Goal: Transaction & Acquisition: Download file/media

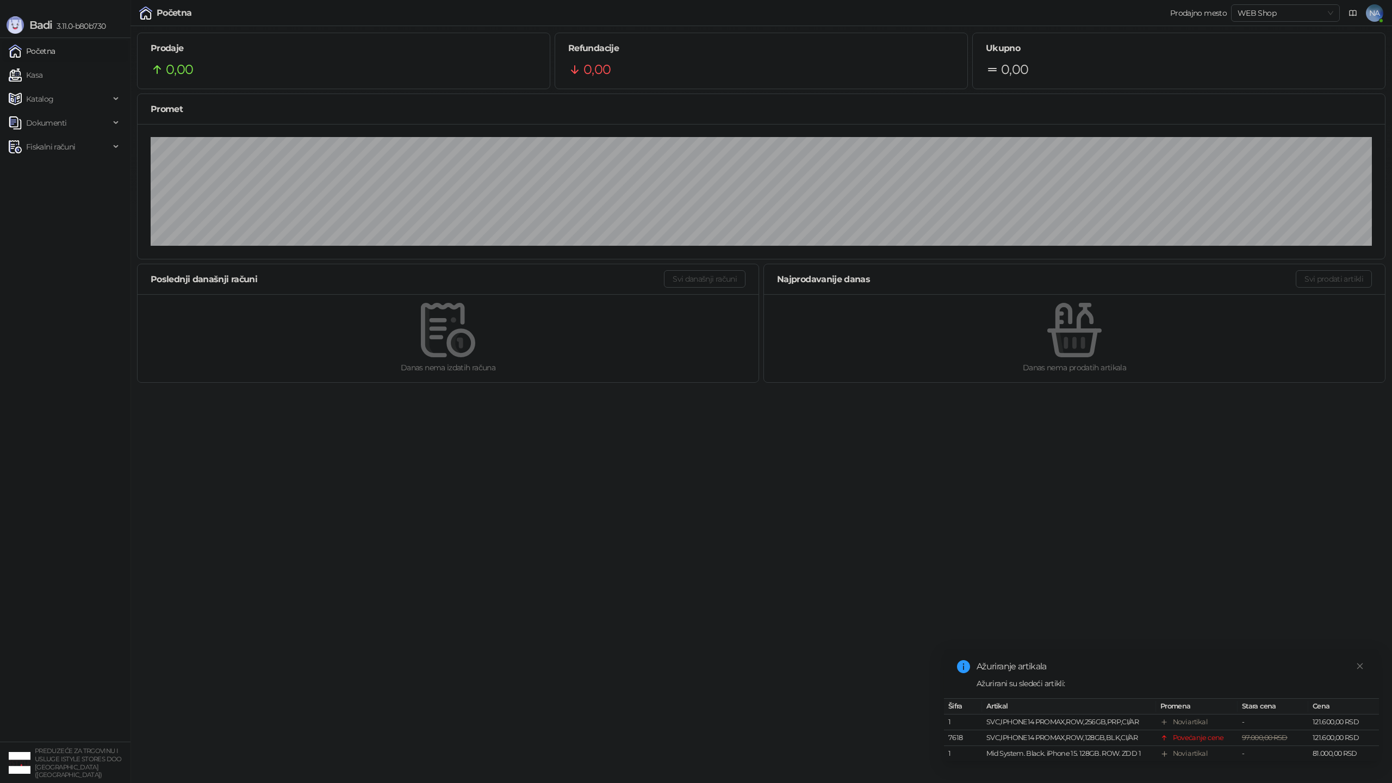
click at [744, 389] on html "Badi 3.11.0-b80b730 Početna Kasa Katalog Dokumenti Fiskalni računi PREDUZEĆE ZA…" at bounding box center [696, 194] width 1392 height 389
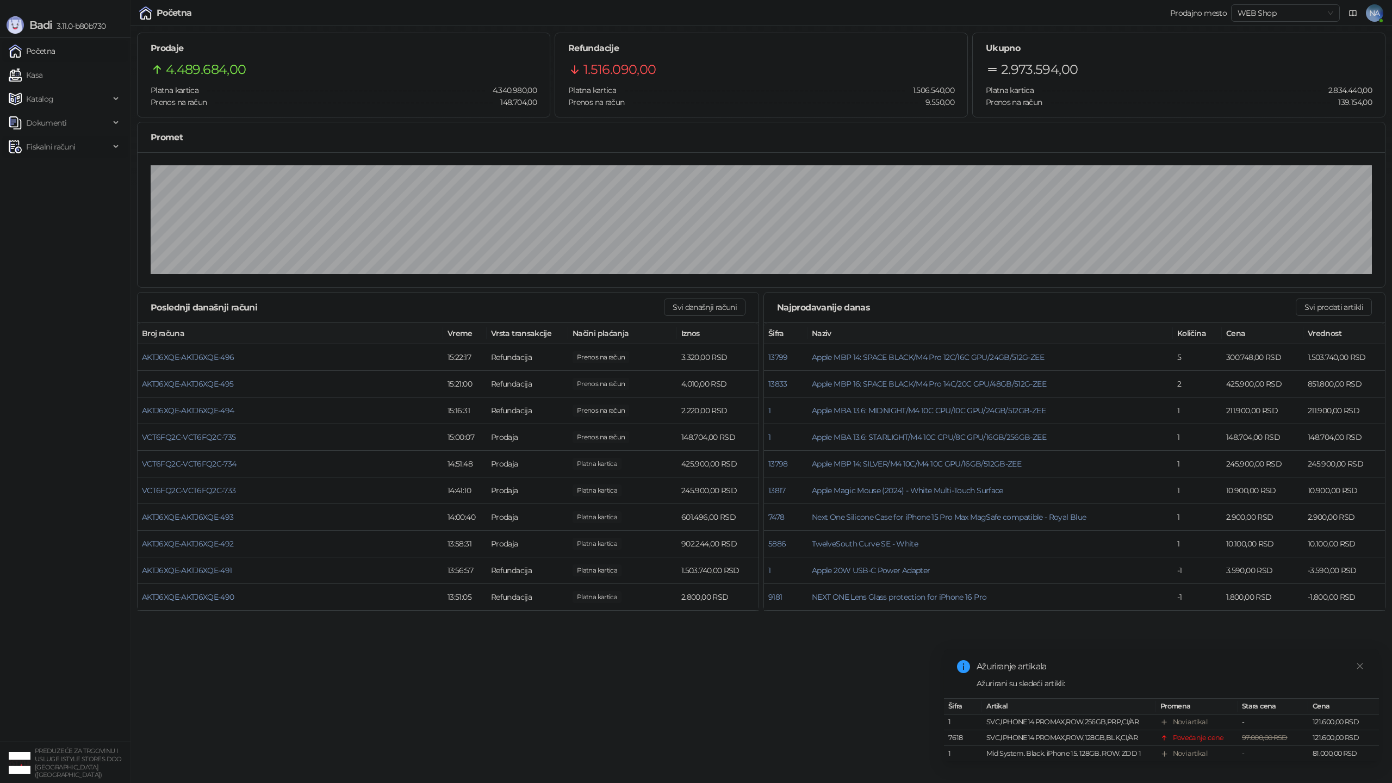
click at [64, 147] on span "Fiskalni računi" at bounding box center [50, 147] width 49 height 22
click at [64, 165] on link "Izdati računi" at bounding box center [42, 171] width 59 height 22
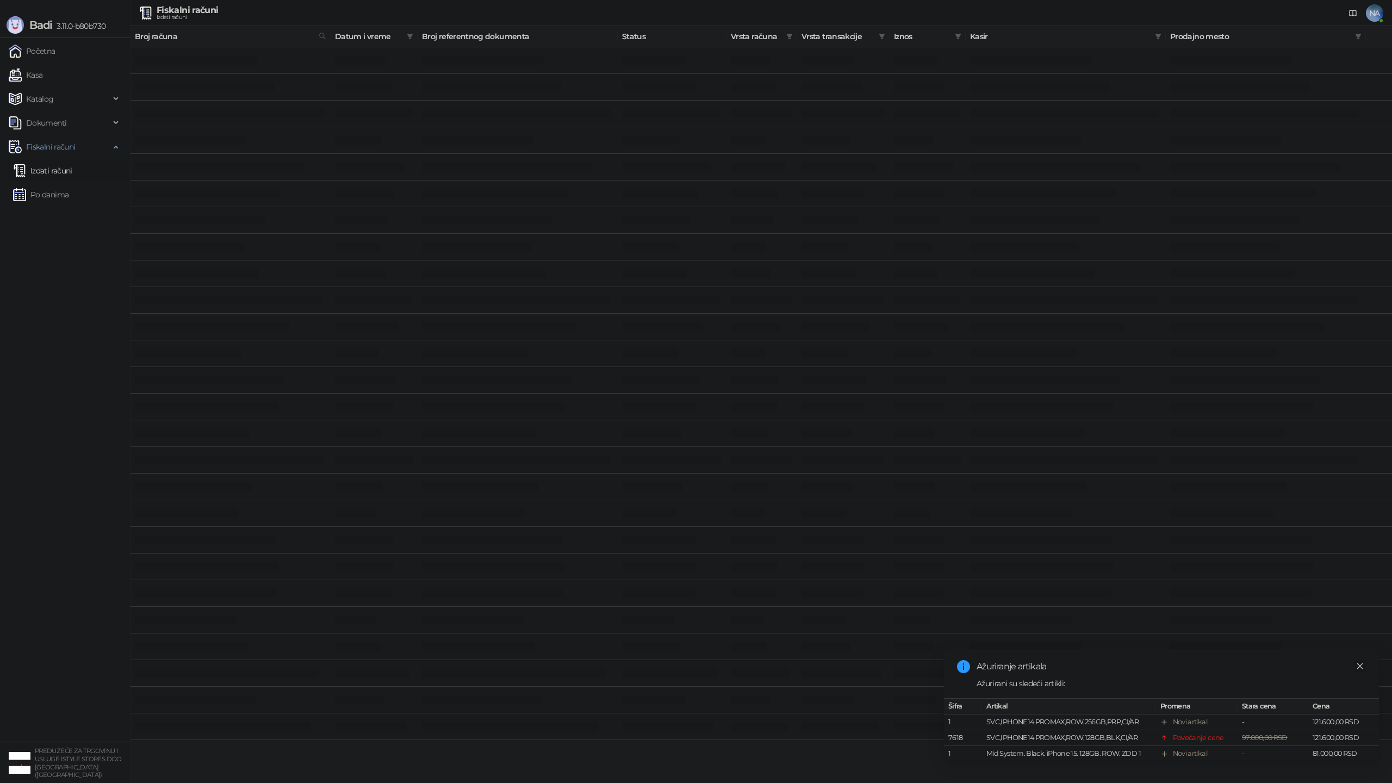
click at [1359, 667] on icon "close" at bounding box center [1360, 666] width 8 height 8
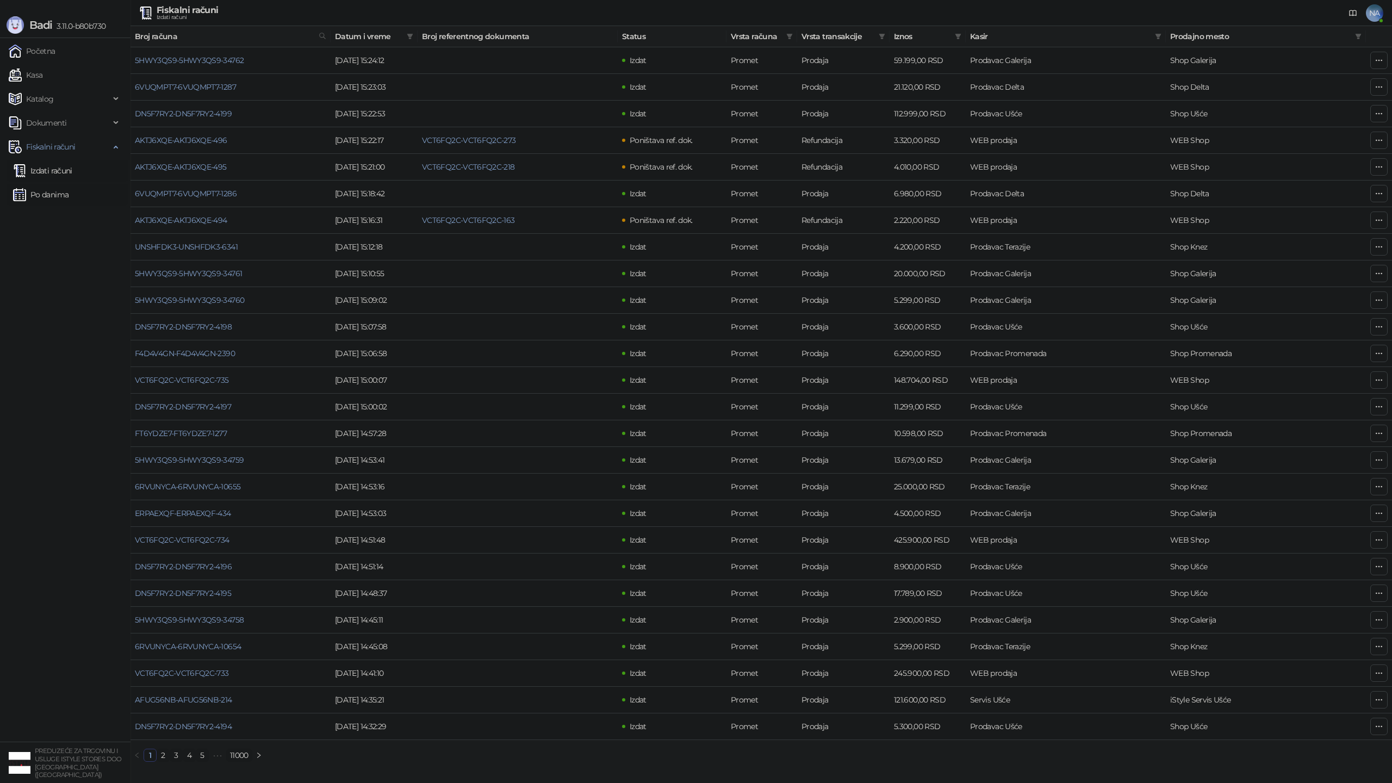
click at [49, 184] on link "Po danima" at bounding box center [40, 195] width 55 height 22
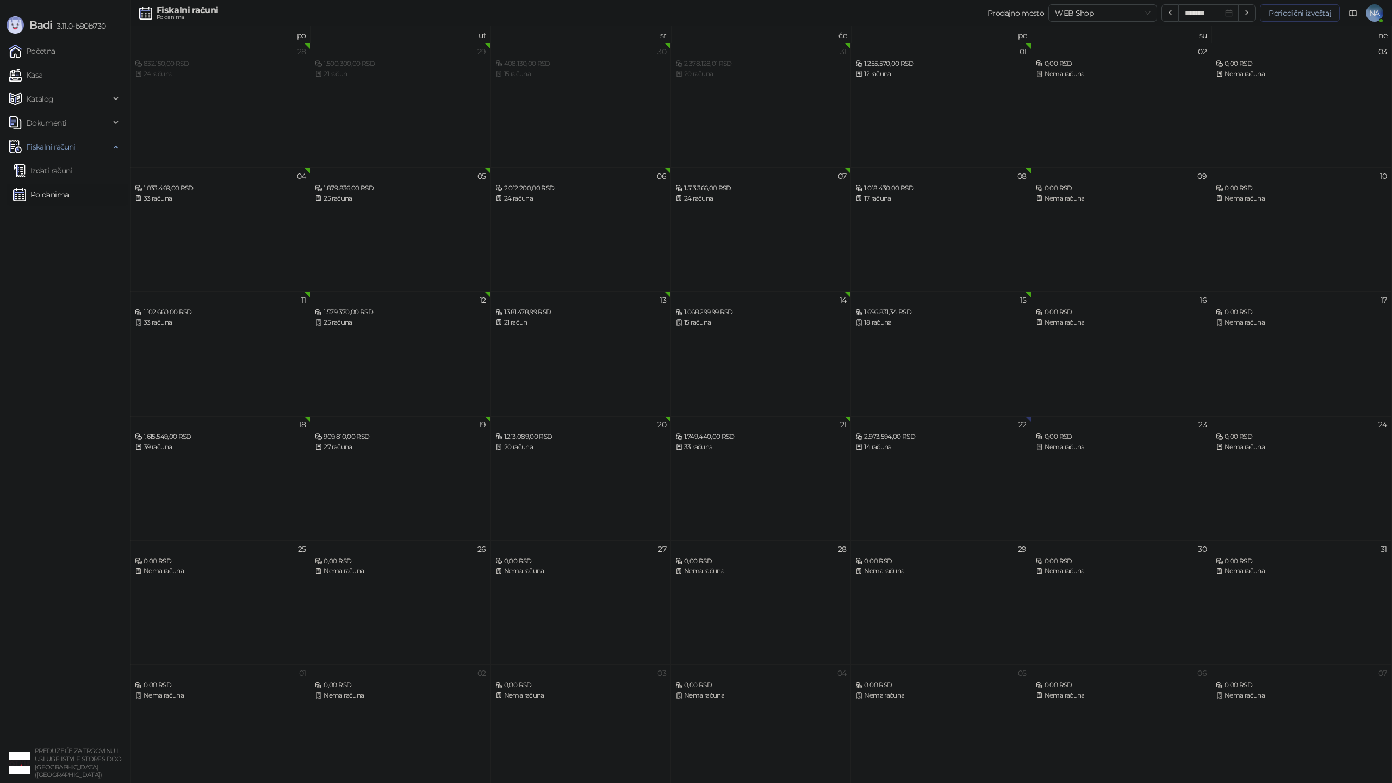
click at [1313, 6] on button "Periodični izveštaj" at bounding box center [1299, 12] width 80 height 17
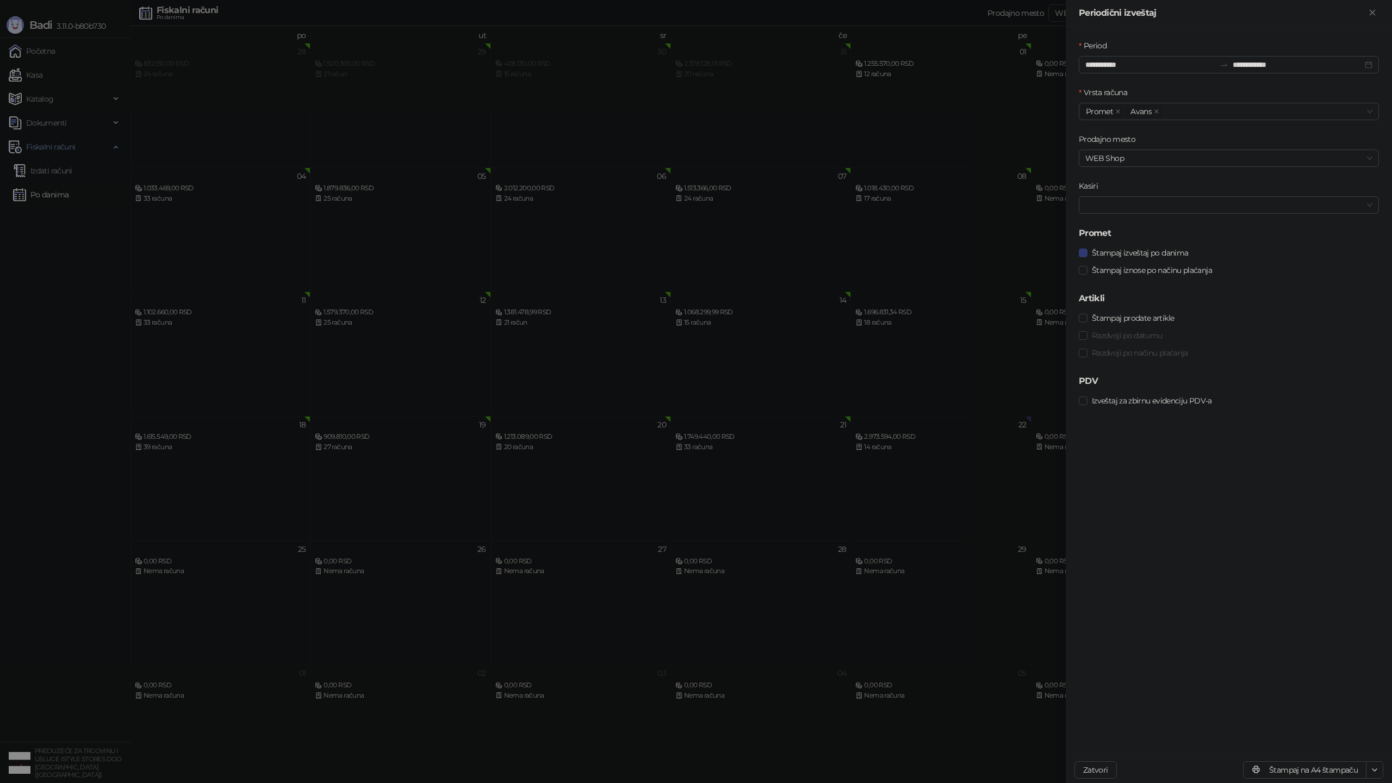
click at [804, 258] on div at bounding box center [696, 391] width 1392 height 783
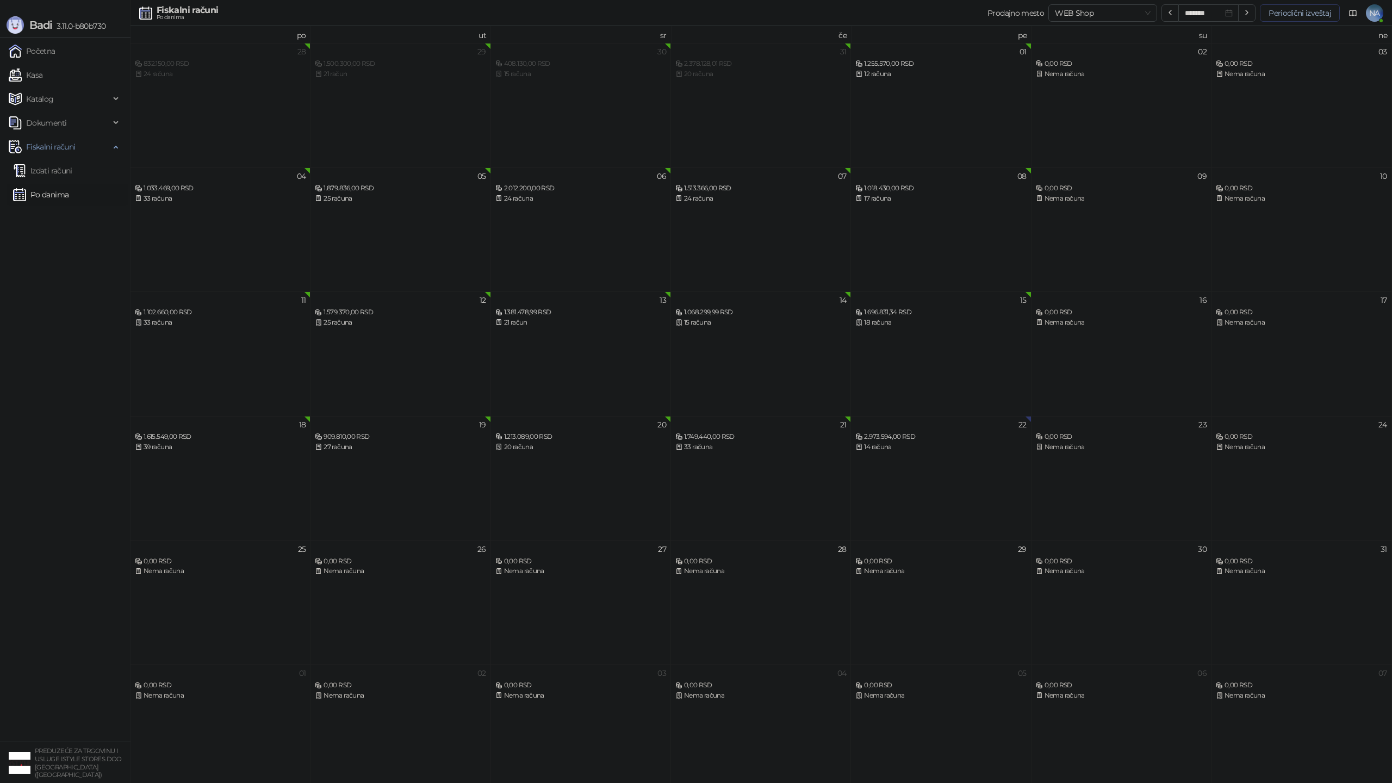
click at [1283, 15] on button "Periodični izveštaj" at bounding box center [1299, 12] width 80 height 17
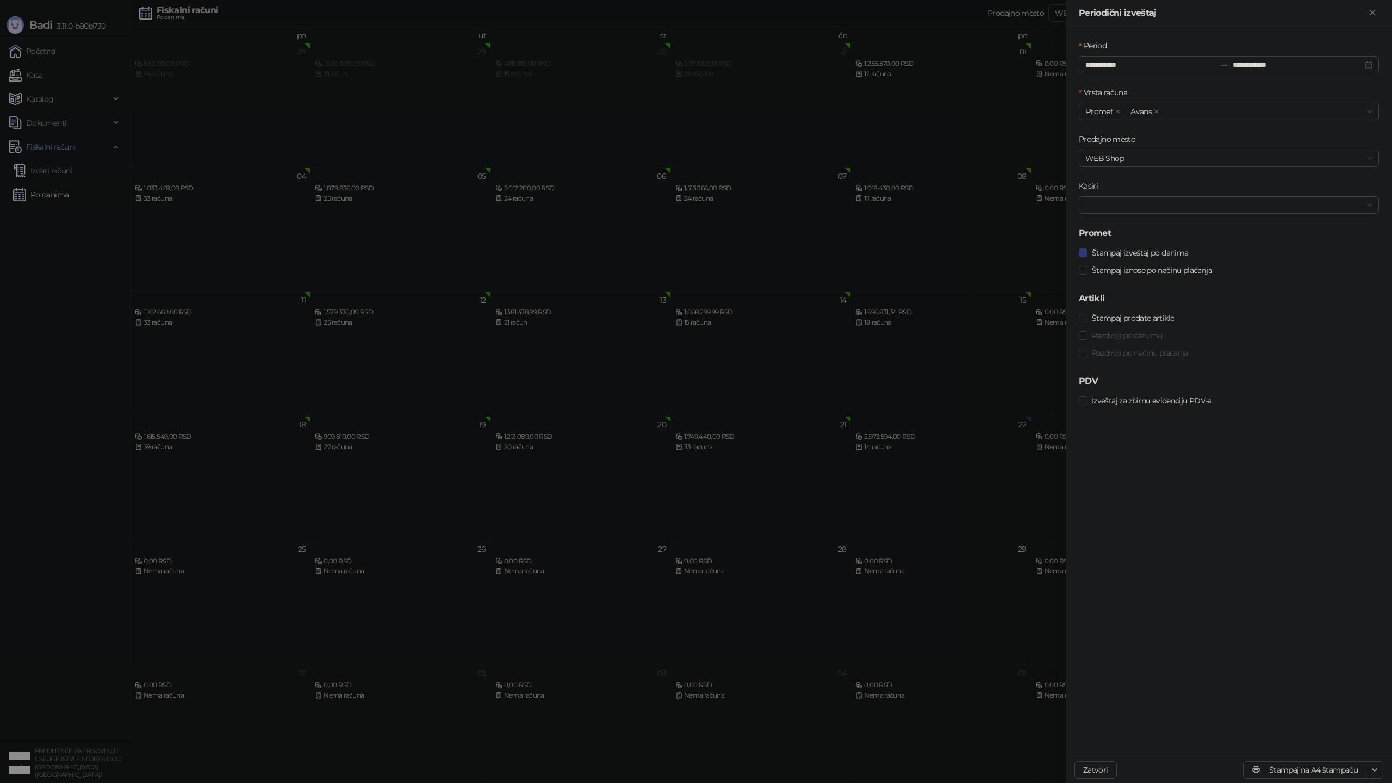
click at [582, 386] on div at bounding box center [696, 391] width 1392 height 783
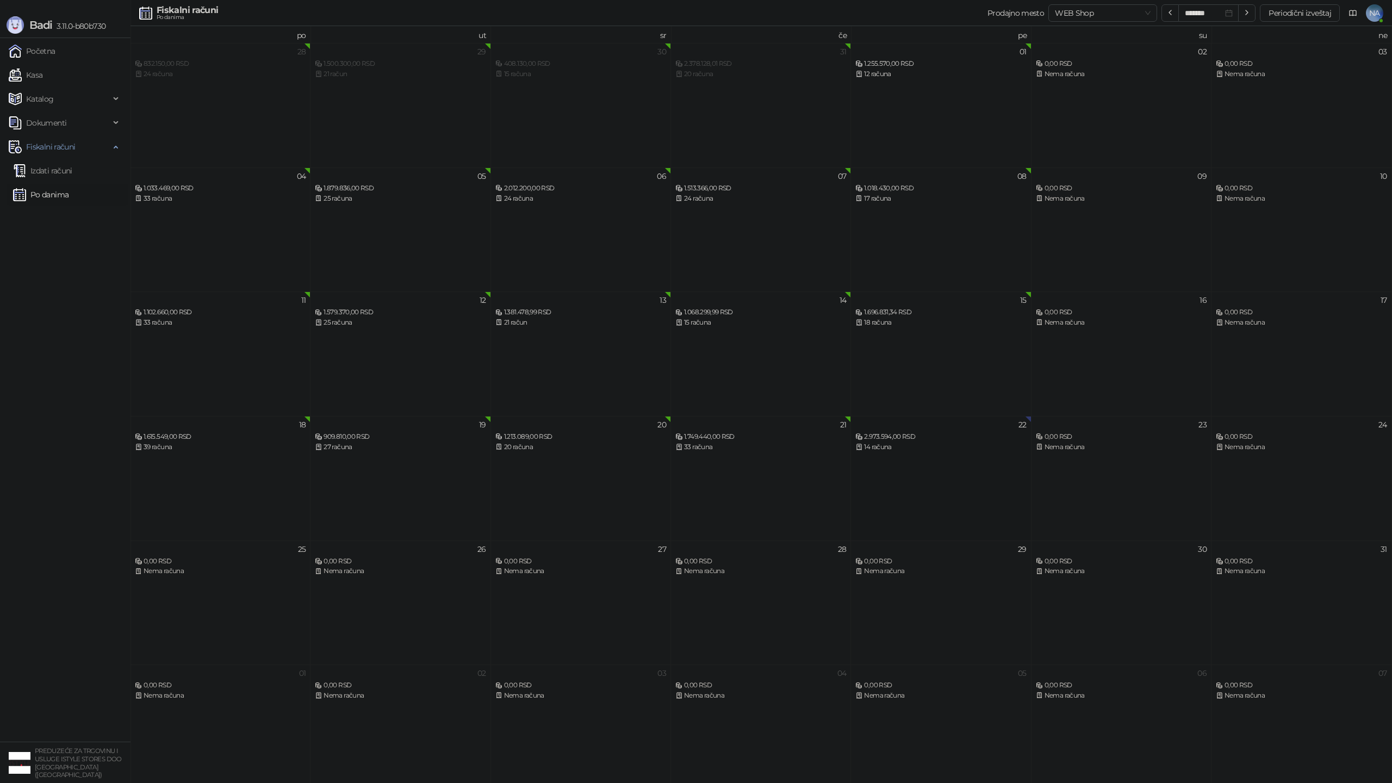
click at [887, 451] on div "14 računa" at bounding box center [940, 447] width 171 height 10
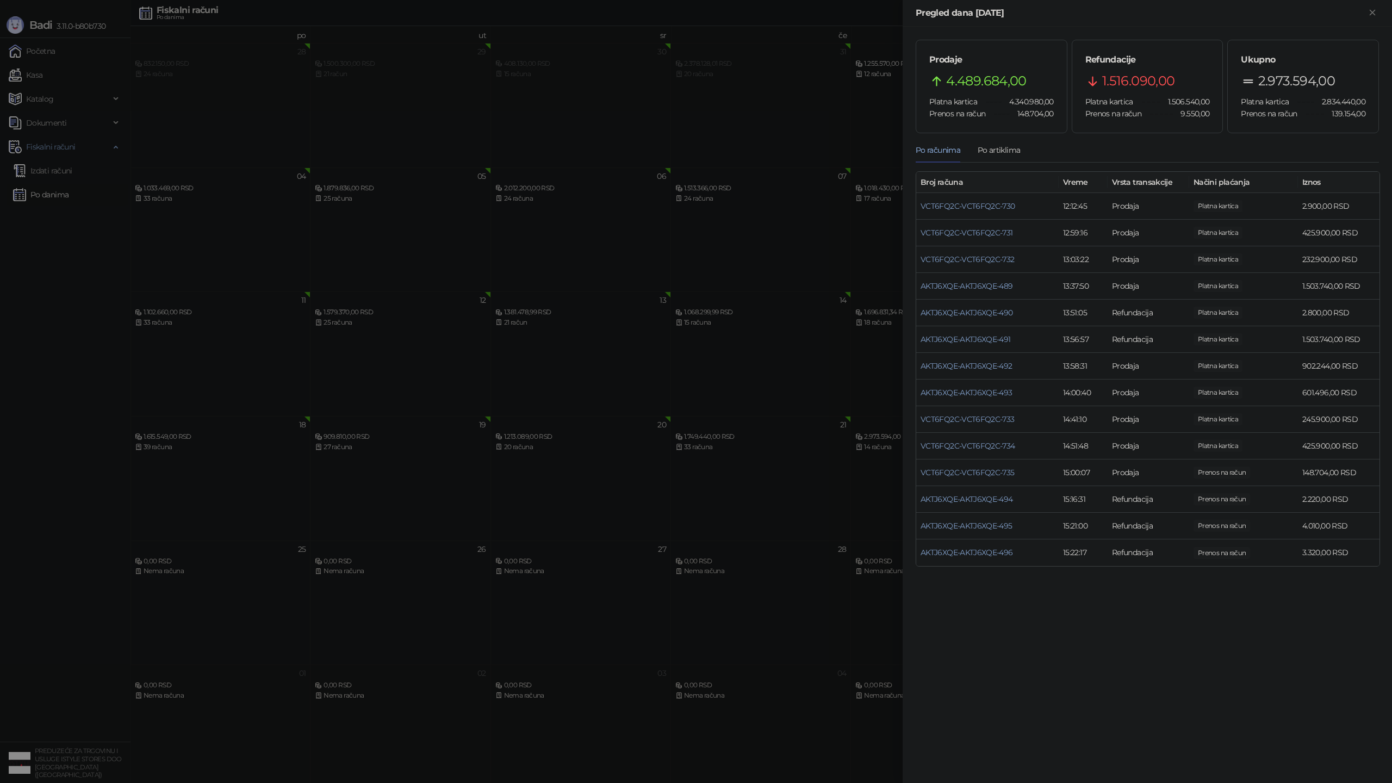
click at [1273, 80] on span "2.973.594,00" at bounding box center [1296, 81] width 77 height 21
copy span "2.973.594,00"
click at [866, 285] on div at bounding box center [696, 391] width 1392 height 783
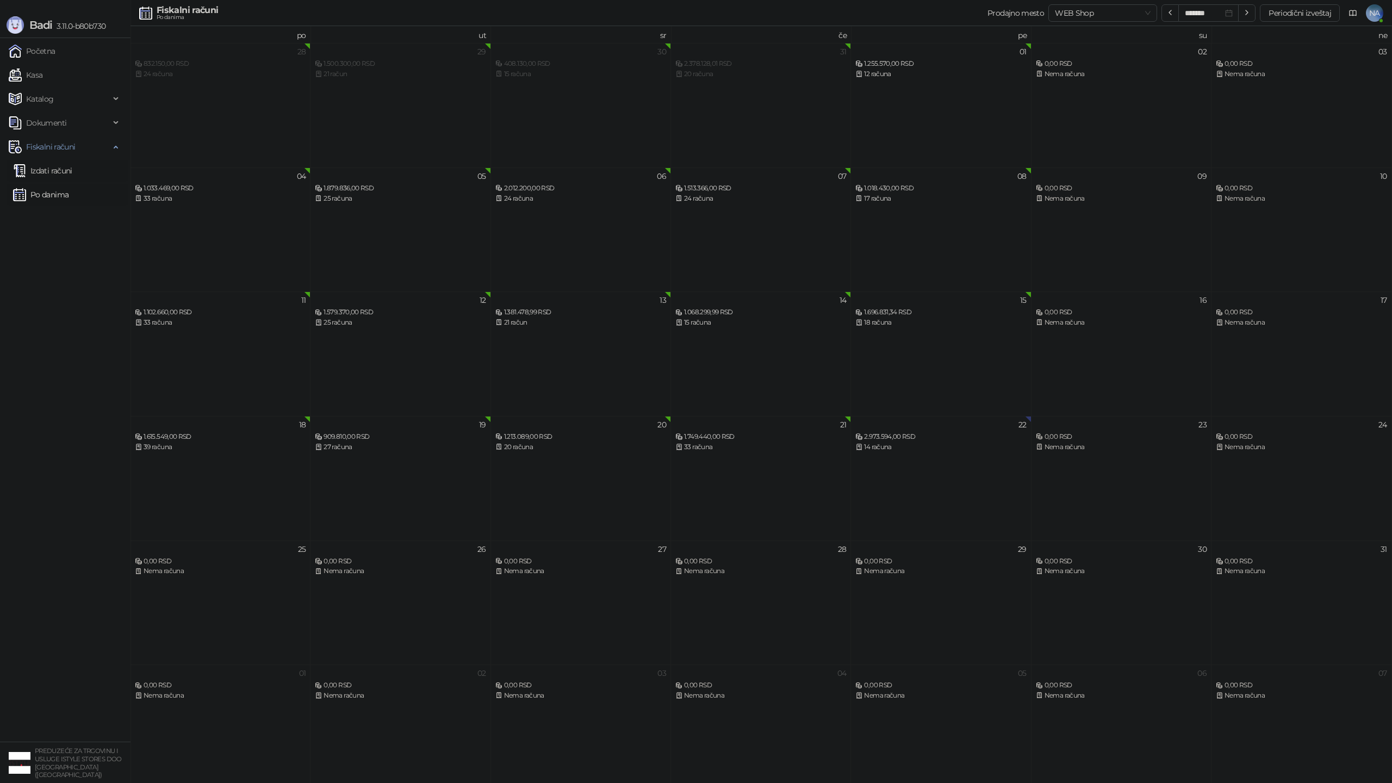
click at [55, 166] on link "Izdati računi" at bounding box center [42, 171] width 59 height 22
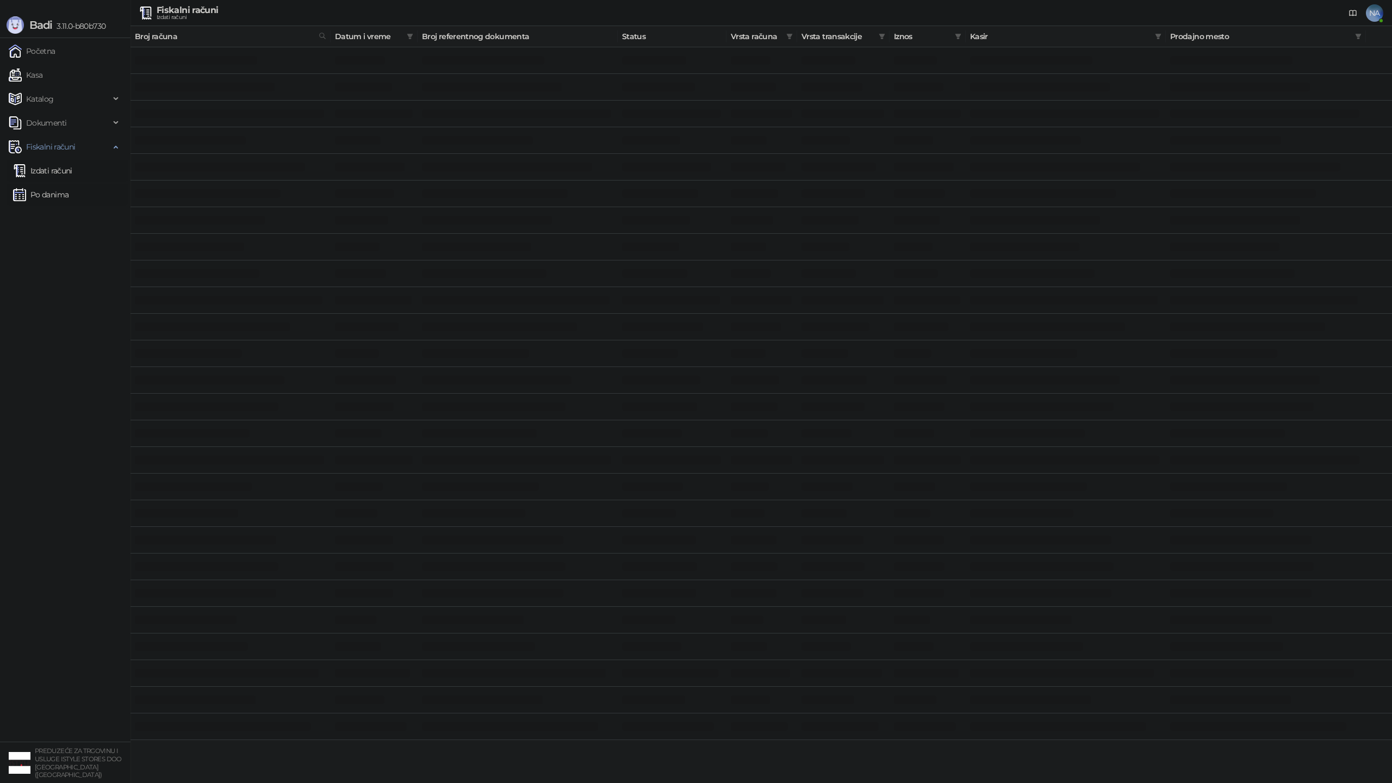
click at [54, 189] on link "Po danima" at bounding box center [40, 195] width 55 height 22
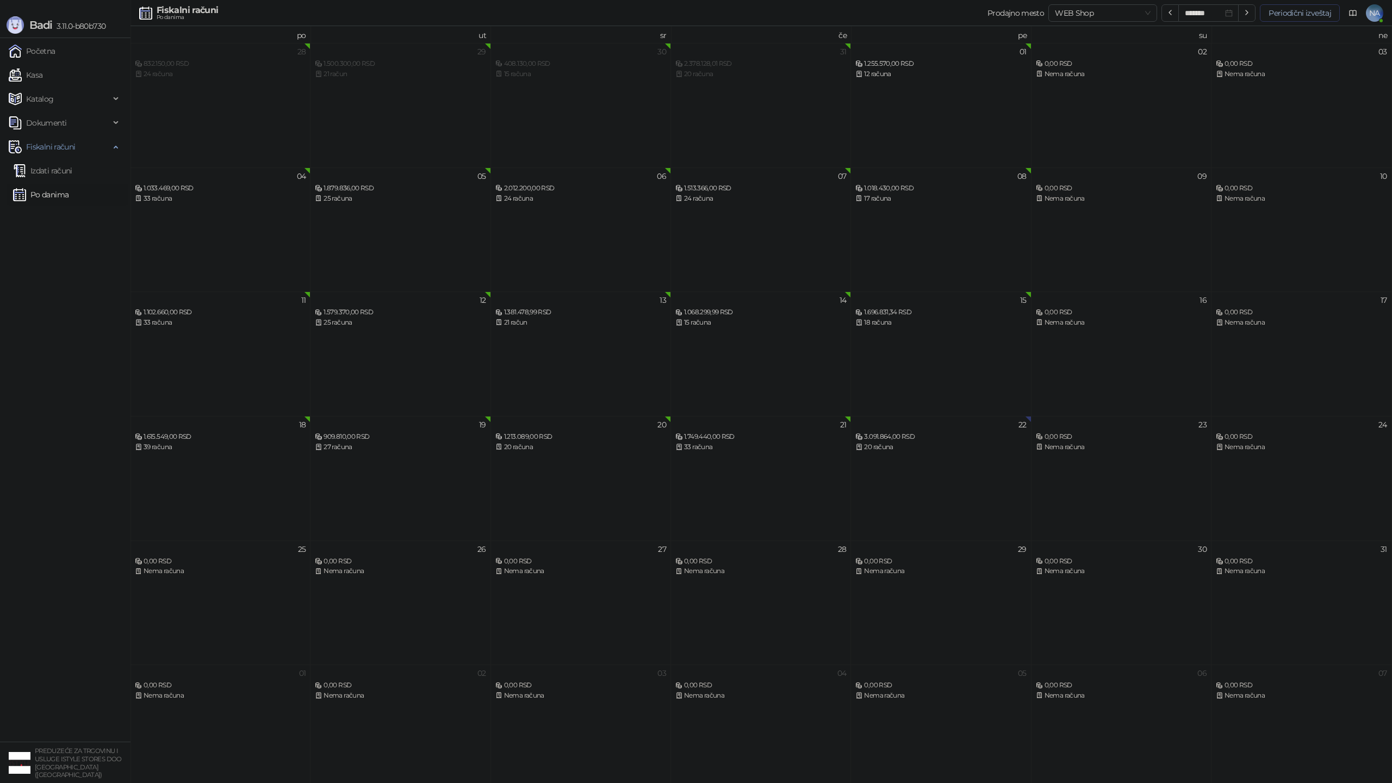
click at [1313, 14] on button "Periodični izveštaj" at bounding box center [1299, 12] width 80 height 17
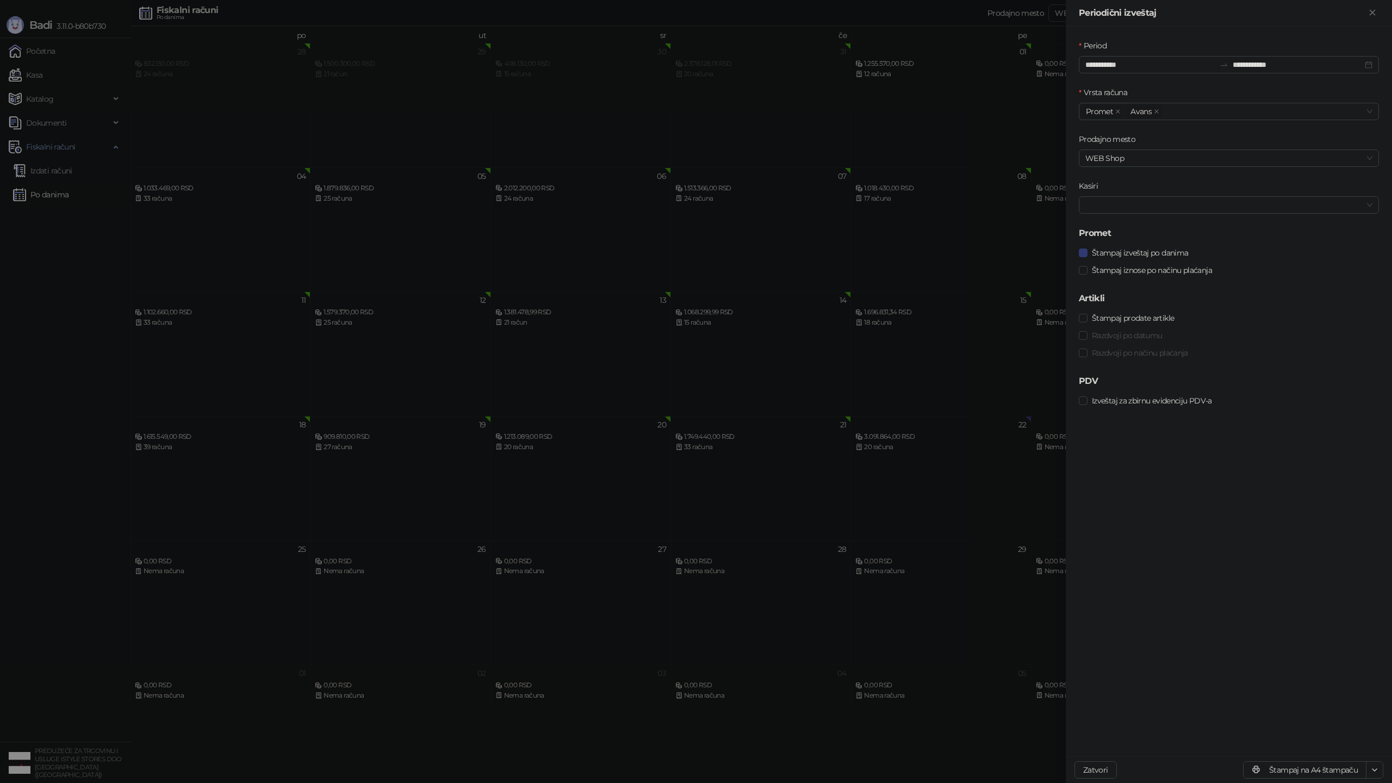
click at [599, 267] on div at bounding box center [696, 391] width 1392 height 783
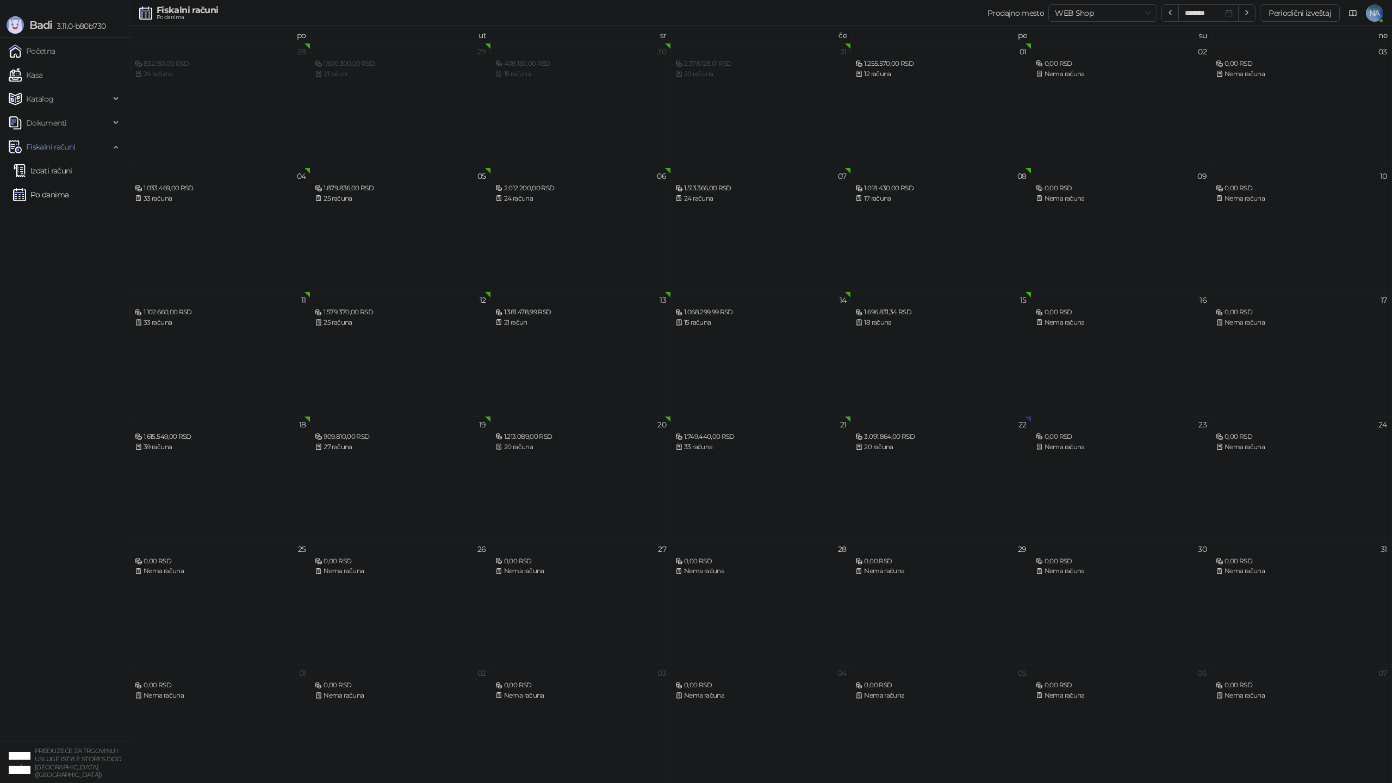
click at [55, 168] on link "Izdati računi" at bounding box center [42, 171] width 59 height 22
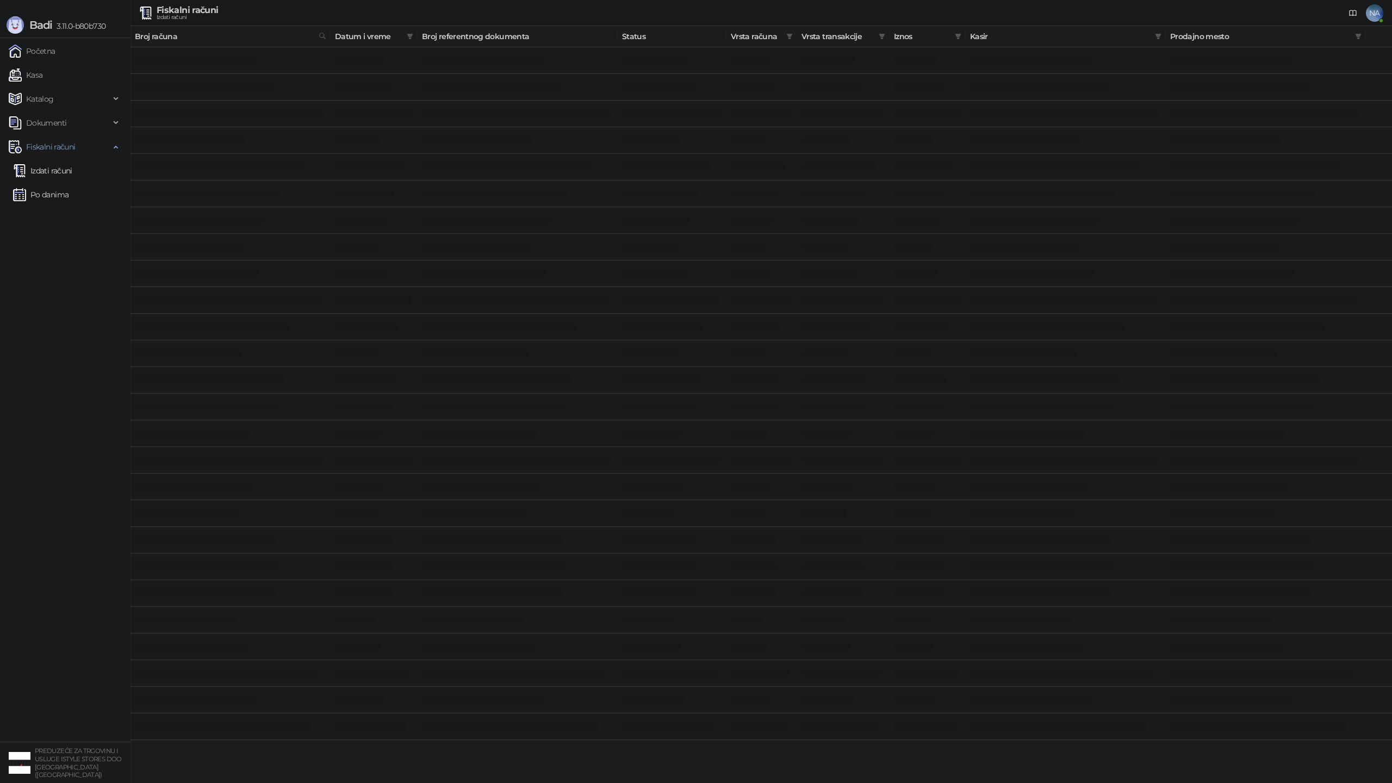
click at [52, 193] on link "Po danima" at bounding box center [40, 195] width 55 height 22
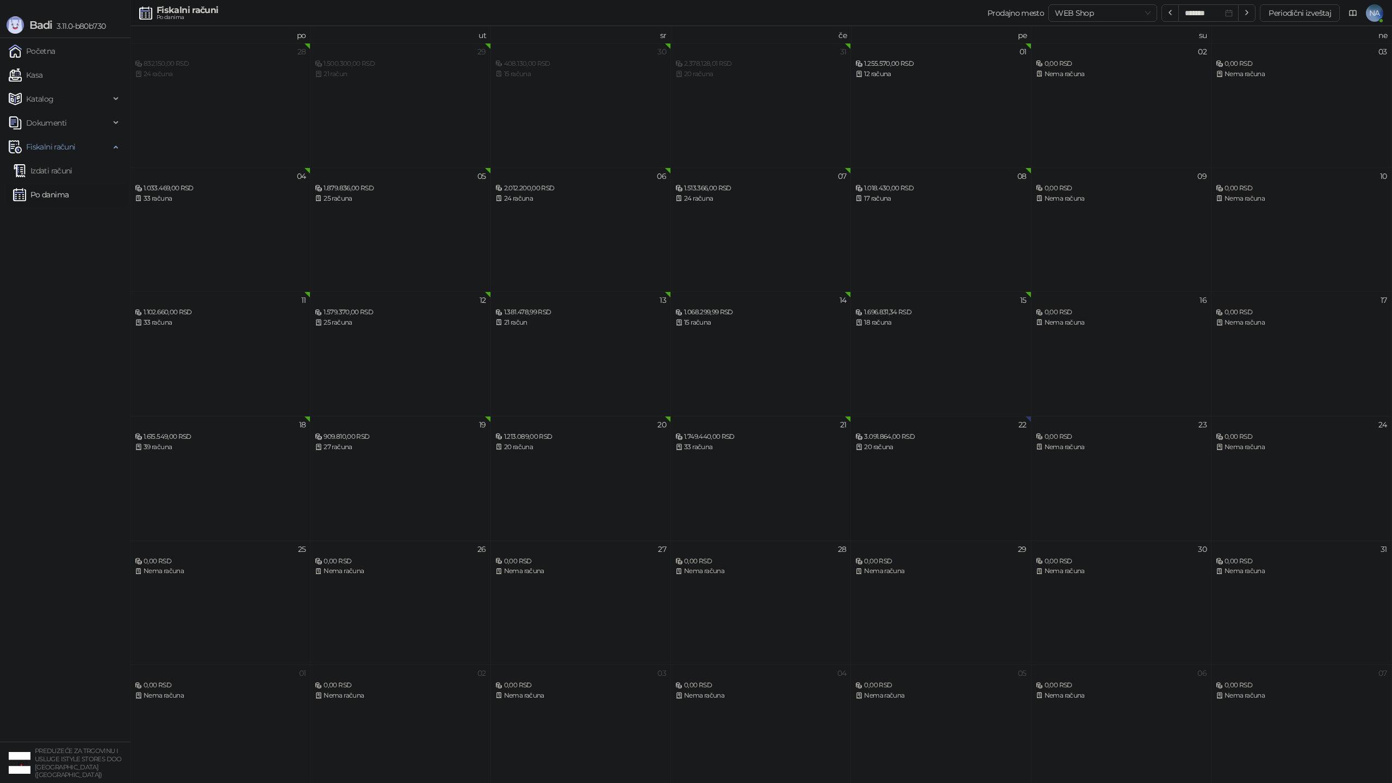
click at [907, 458] on div "22 3.091.864,00 RSD 20 računa" at bounding box center [941, 478] width 180 height 124
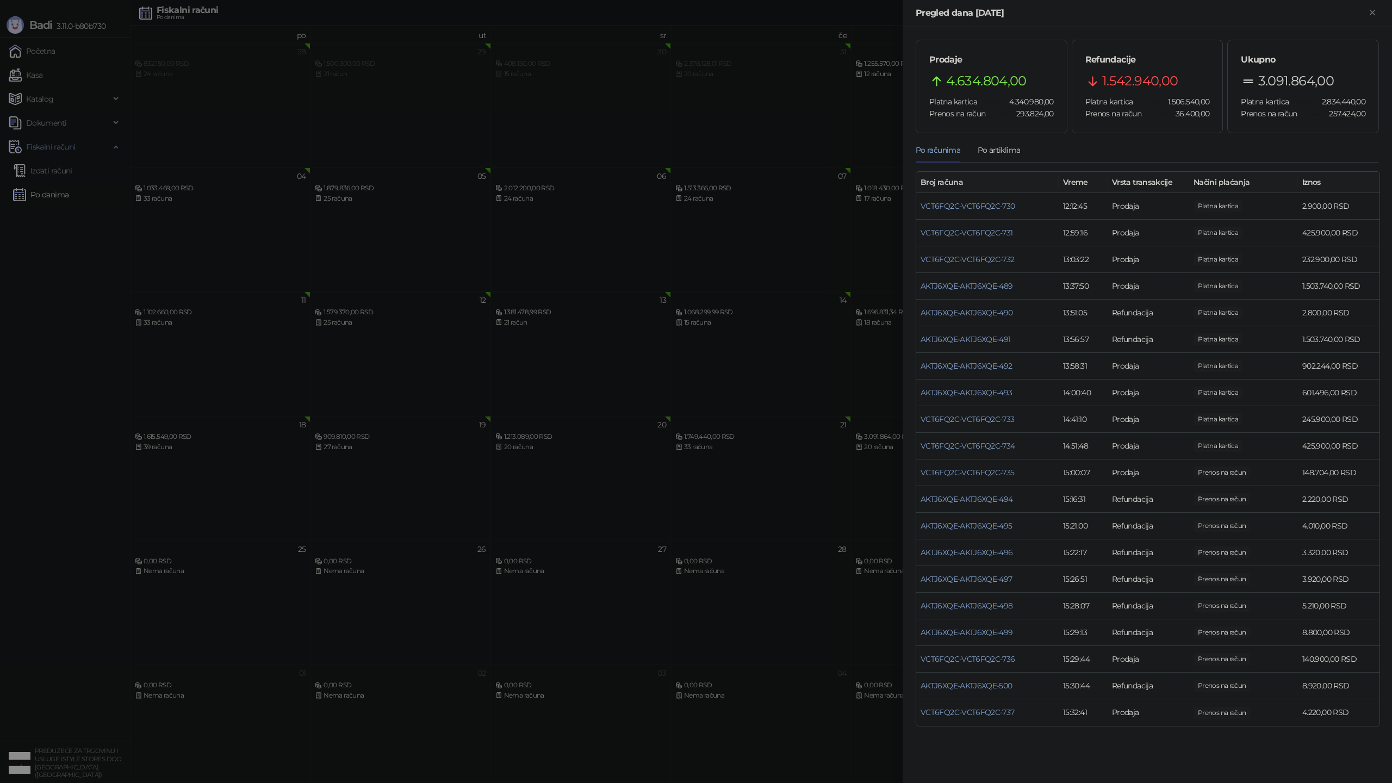
click at [1276, 80] on span "3.091.864,00" at bounding box center [1296, 81] width 76 height 21
copy span "3.091.864,00"
click at [336, 416] on div at bounding box center [696, 391] width 1392 height 783
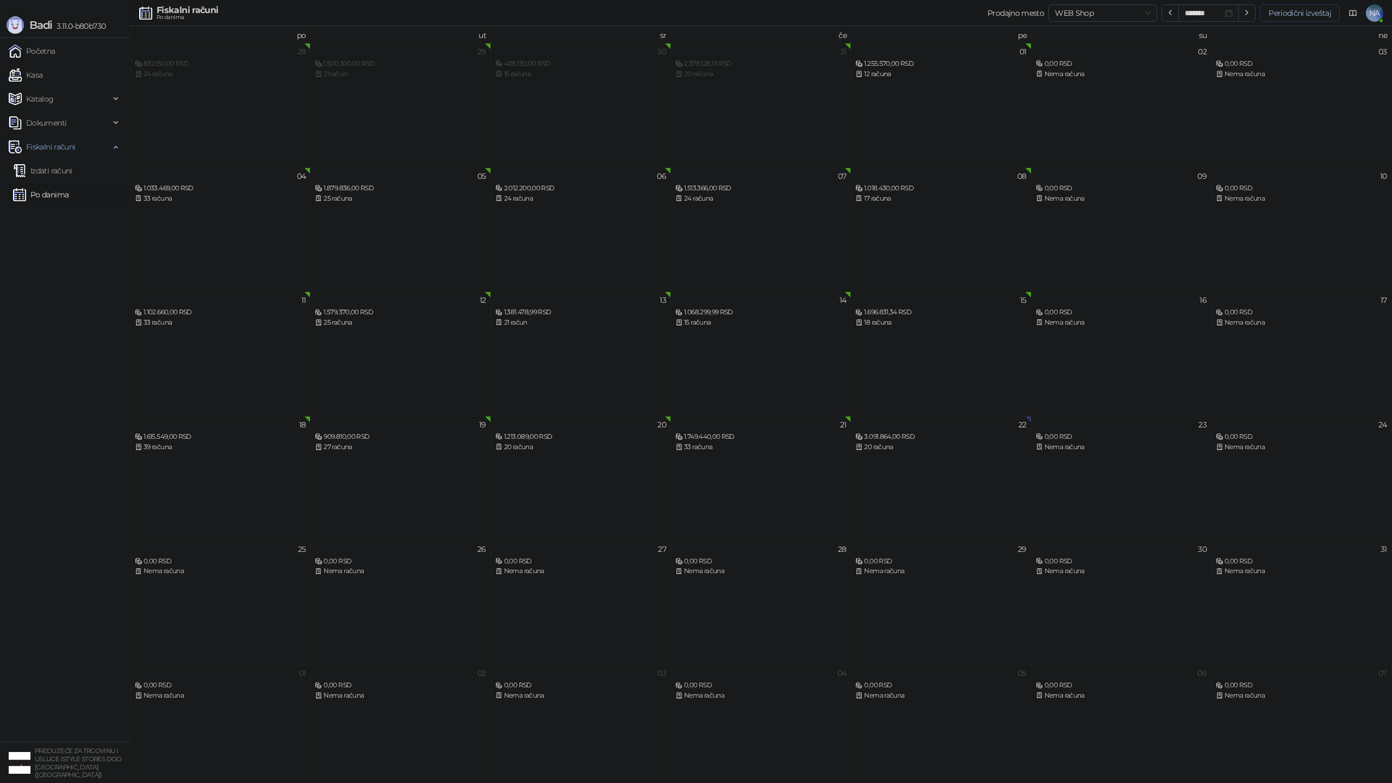
click at [1276, 7] on button "Periodični izveštaj" at bounding box center [1299, 12] width 80 height 17
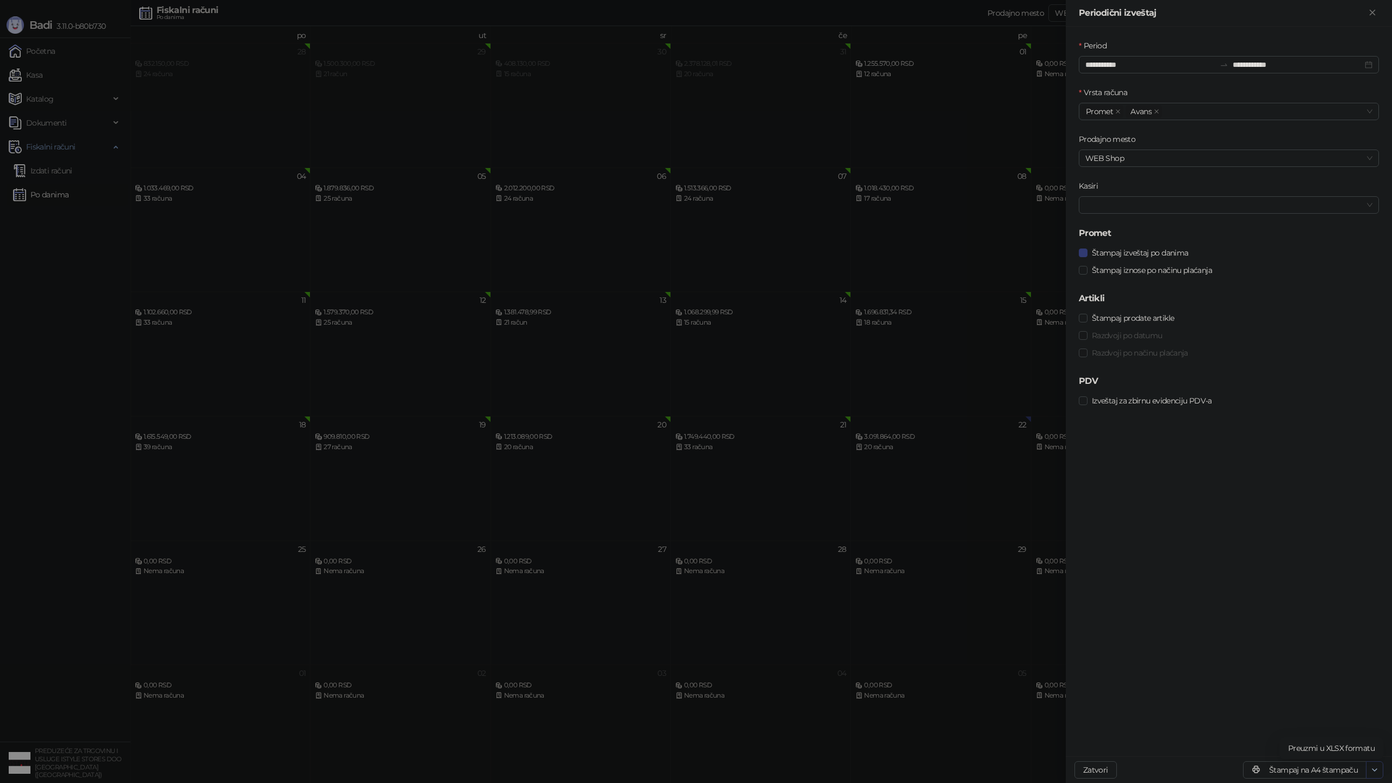
click at [1370, 766] on icon "button" at bounding box center [1374, 769] width 9 height 9
click at [1302, 775] on button "Štampaj na A4 štampaču" at bounding box center [1304, 769] width 123 height 17
click at [43, 186] on div at bounding box center [696, 391] width 1392 height 783
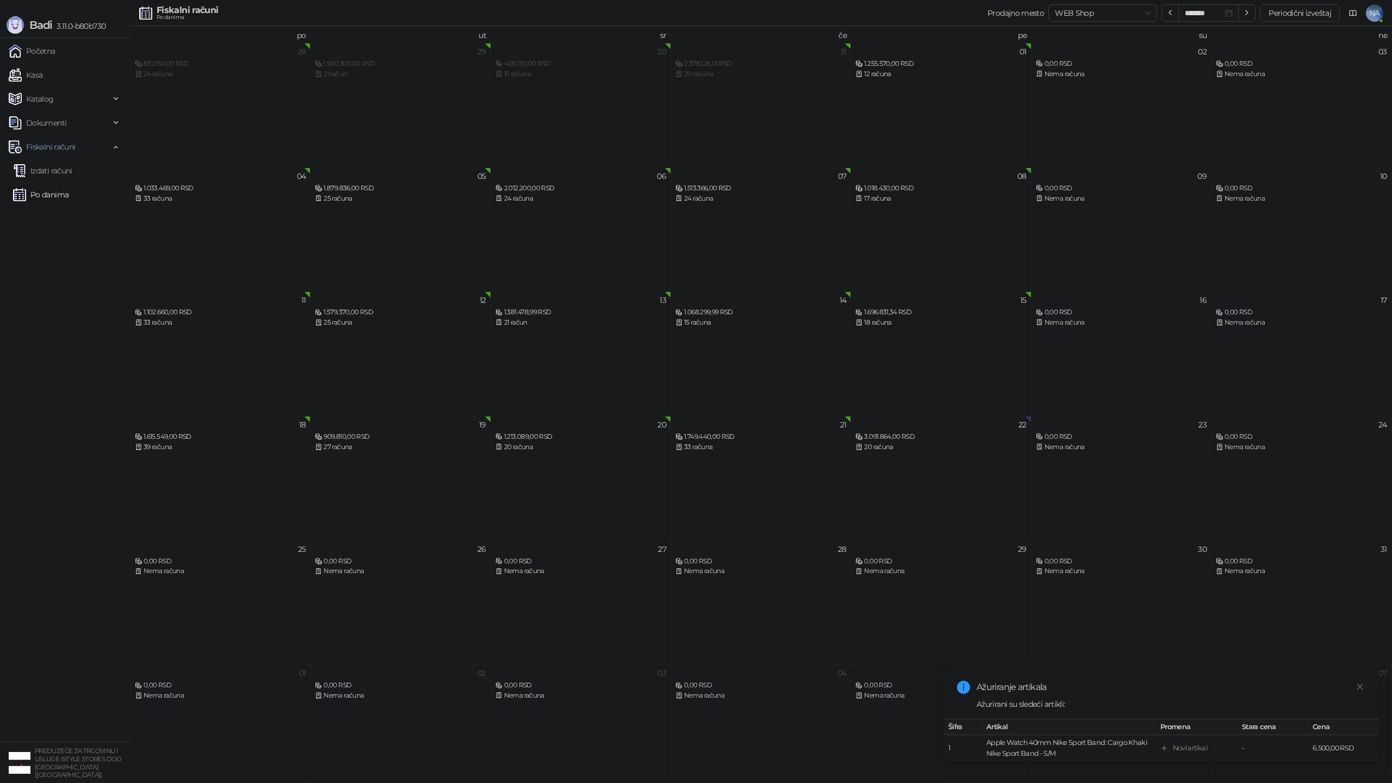
click at [60, 163] on link "Izdati računi" at bounding box center [42, 171] width 59 height 22
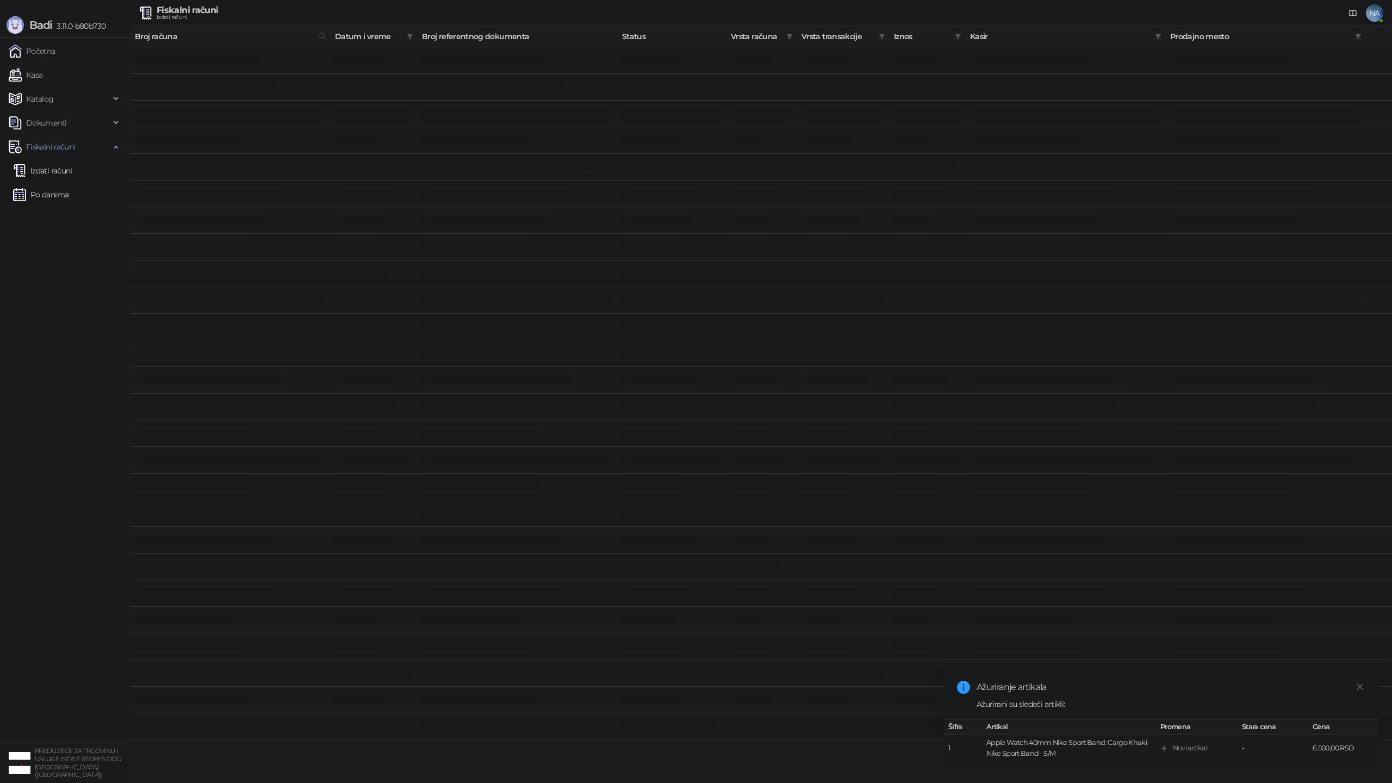
click at [63, 197] on link "Po danima" at bounding box center [40, 195] width 55 height 22
click at [42, 78] on link "Kasa" at bounding box center [26, 75] width 34 height 22
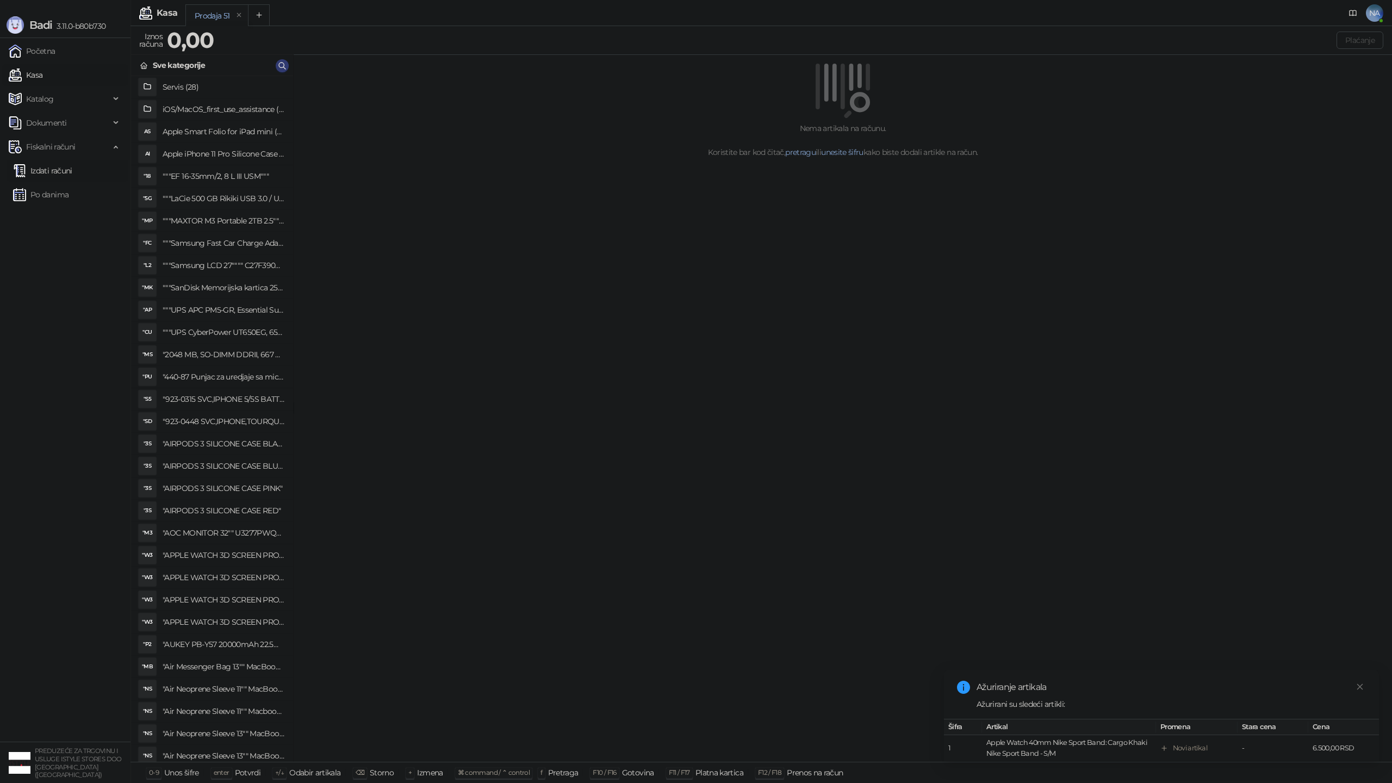
click at [61, 171] on link "Izdati računi" at bounding box center [42, 171] width 59 height 22
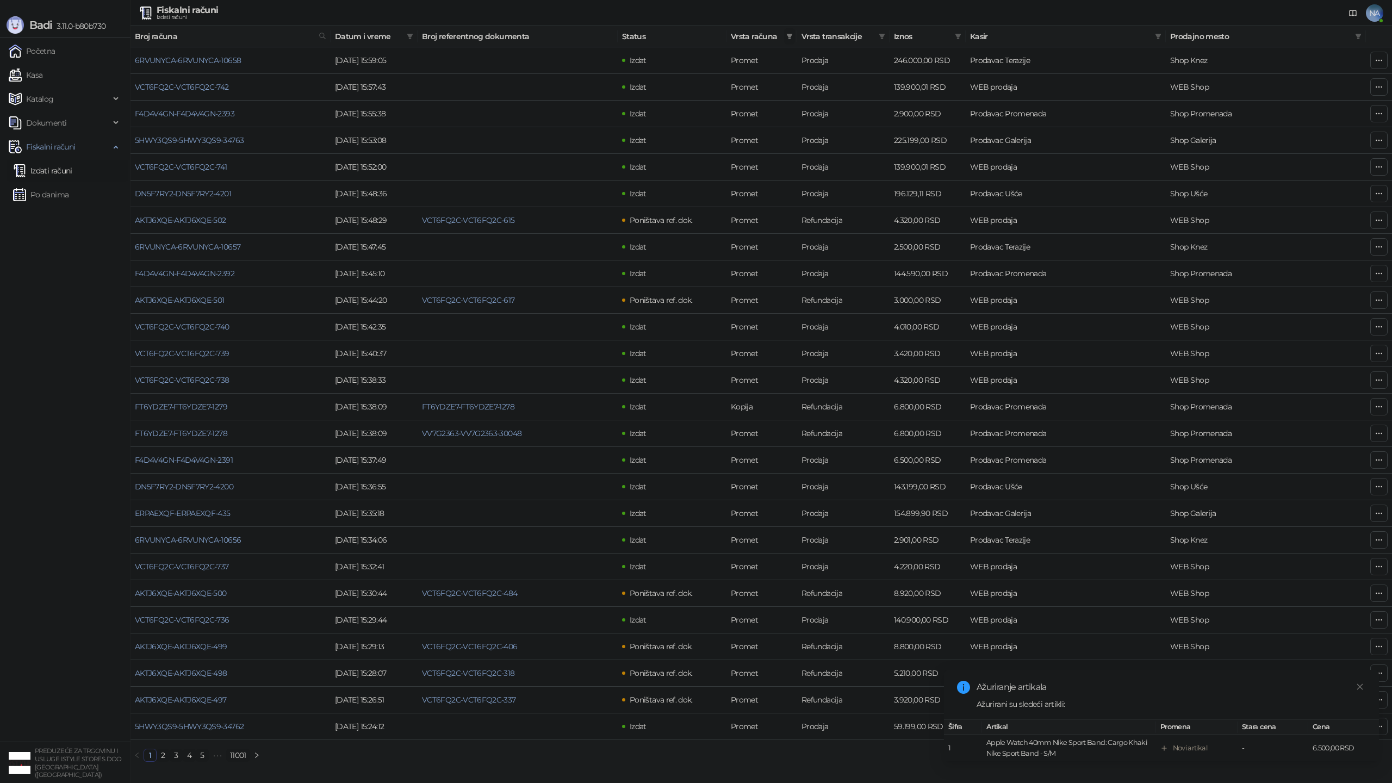
click at [787, 38] on icon "filter" at bounding box center [789, 36] width 7 height 7
click at [711, 155] on span "Avans" at bounding box center [716, 154] width 26 height 10
click at [773, 174] on span "U redu" at bounding box center [774, 176] width 23 height 10
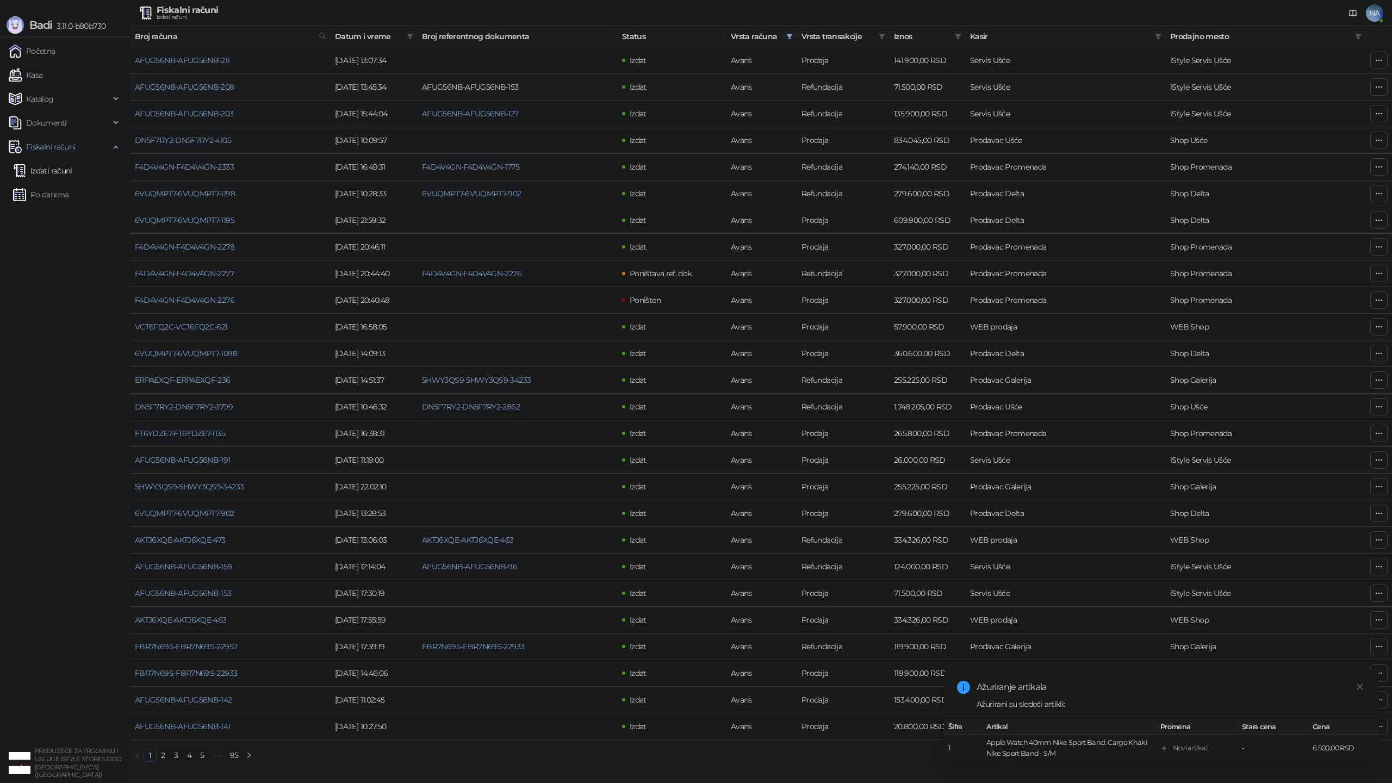
click at [470, 88] on link "AFUG56NB-AFUG56NB-153" at bounding box center [470, 87] width 97 height 10
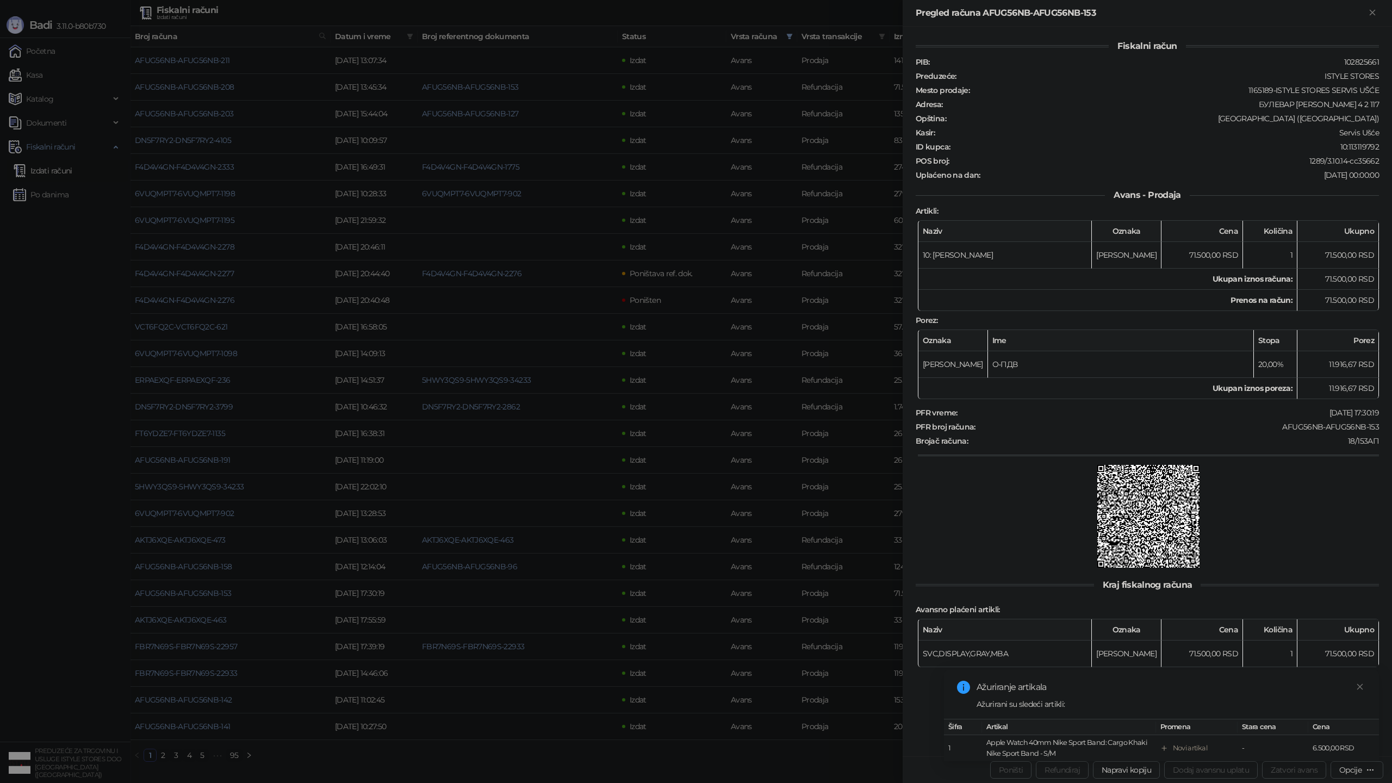
click at [423, 251] on div at bounding box center [696, 391] width 1392 height 783
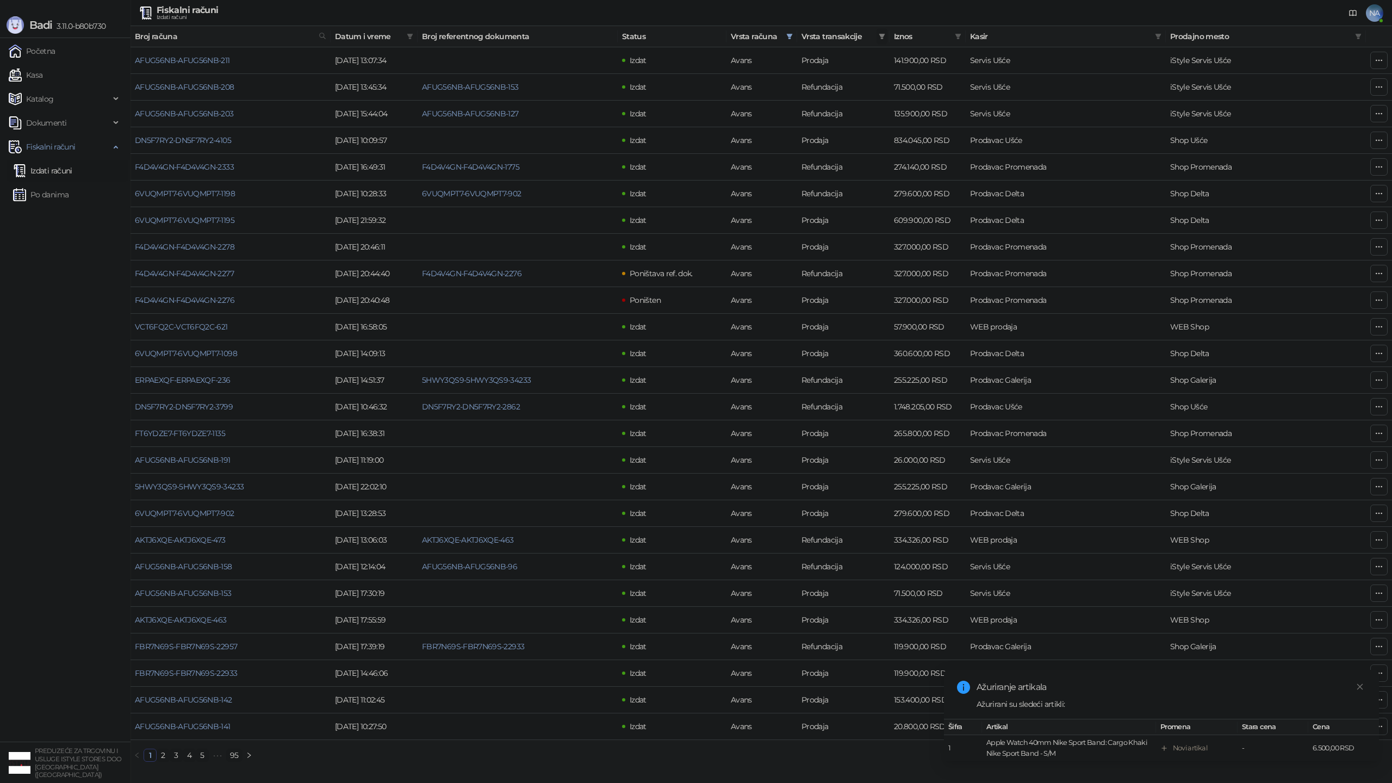
click at [880, 35] on icon "filter" at bounding box center [882, 36] width 6 height 5
click at [803, 82] on span "Prodaja" at bounding box center [812, 84] width 32 height 10
click at [862, 122] on span "U redu" at bounding box center [866, 123] width 23 height 10
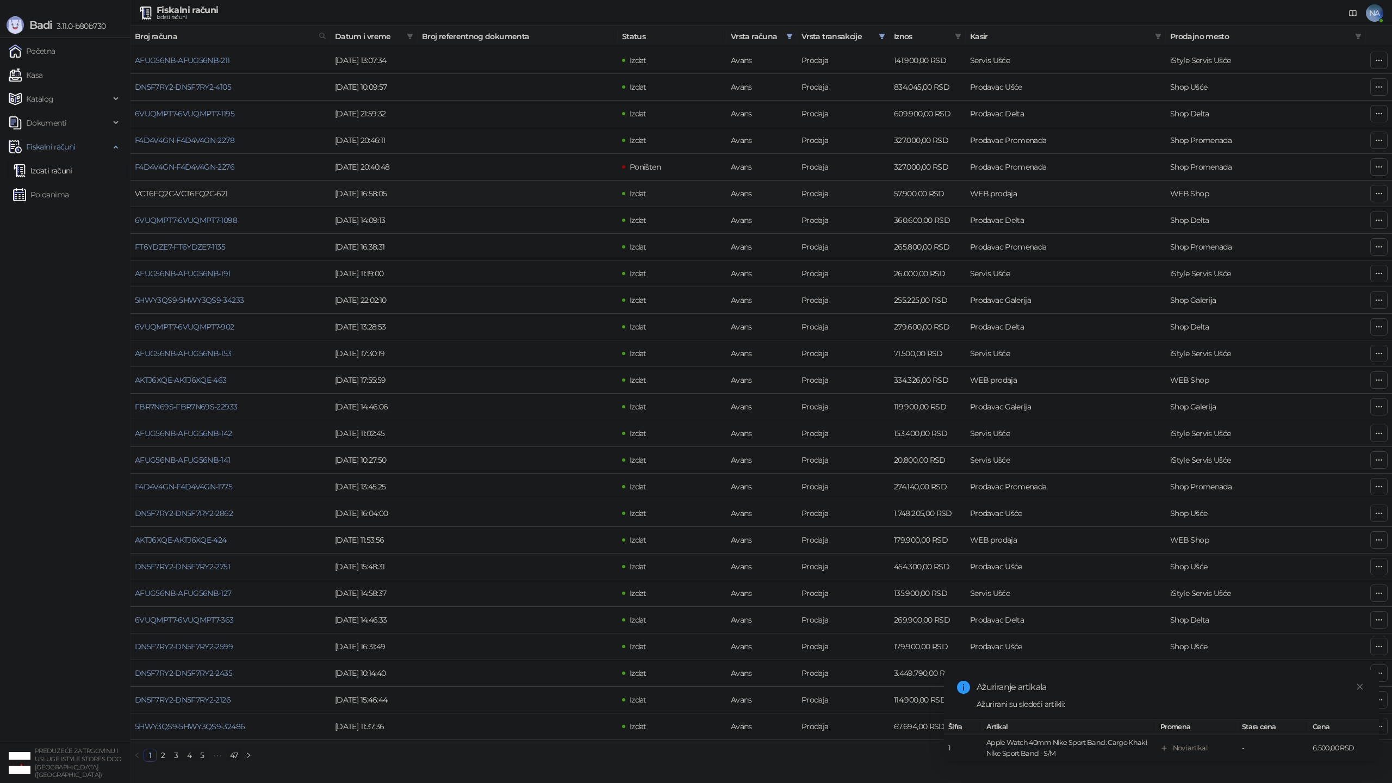
click at [215, 196] on link "VCT6FQ2C-VCT6FQ2C-621" at bounding box center [181, 194] width 93 height 10
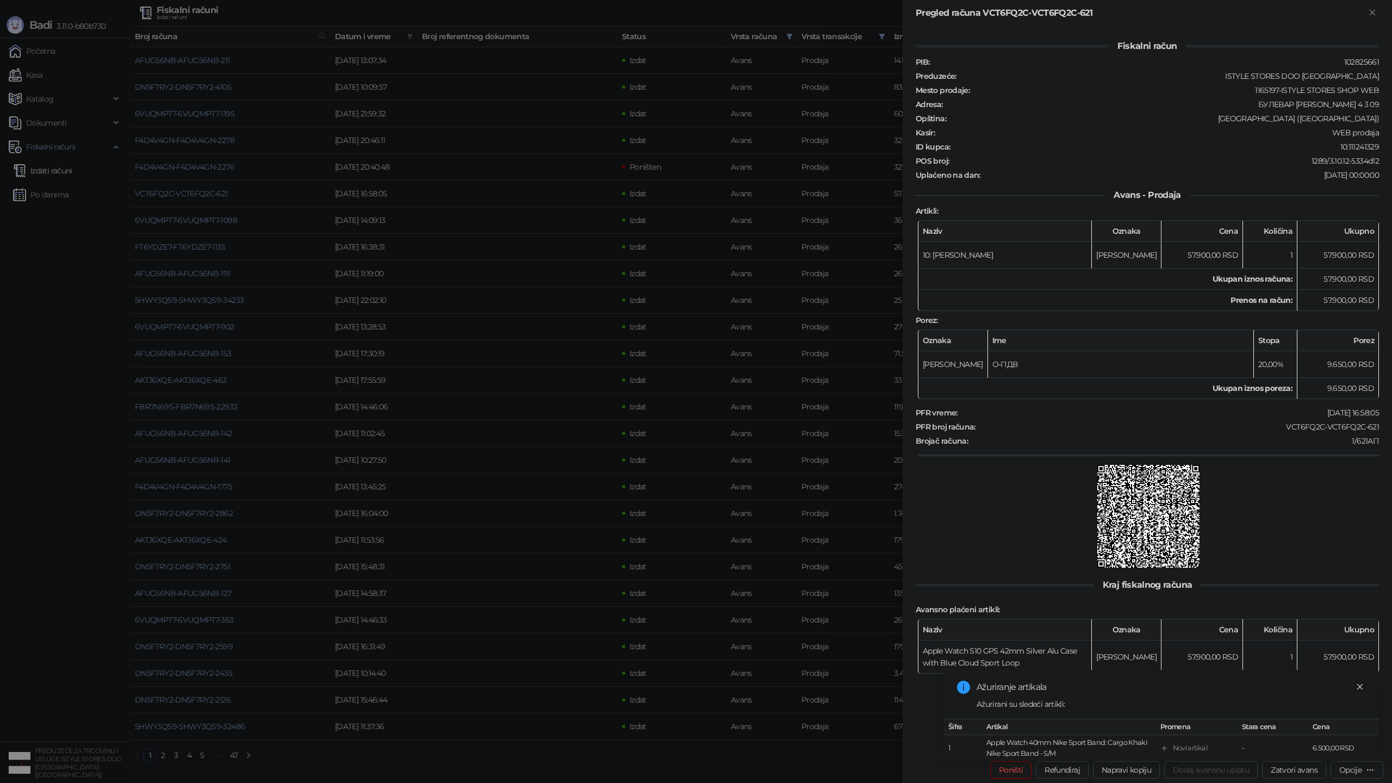
click at [1358, 685] on icon "close" at bounding box center [1360, 687] width 8 height 8
click at [1343, 570] on div "Fiskalni račun PIB : 102825661 Preduzeće : ISTYLE STORES DOO [GEOGRAPHIC_DATA] …" at bounding box center [1146, 357] width 463 height 634
click at [660, 437] on div at bounding box center [696, 391] width 1392 height 783
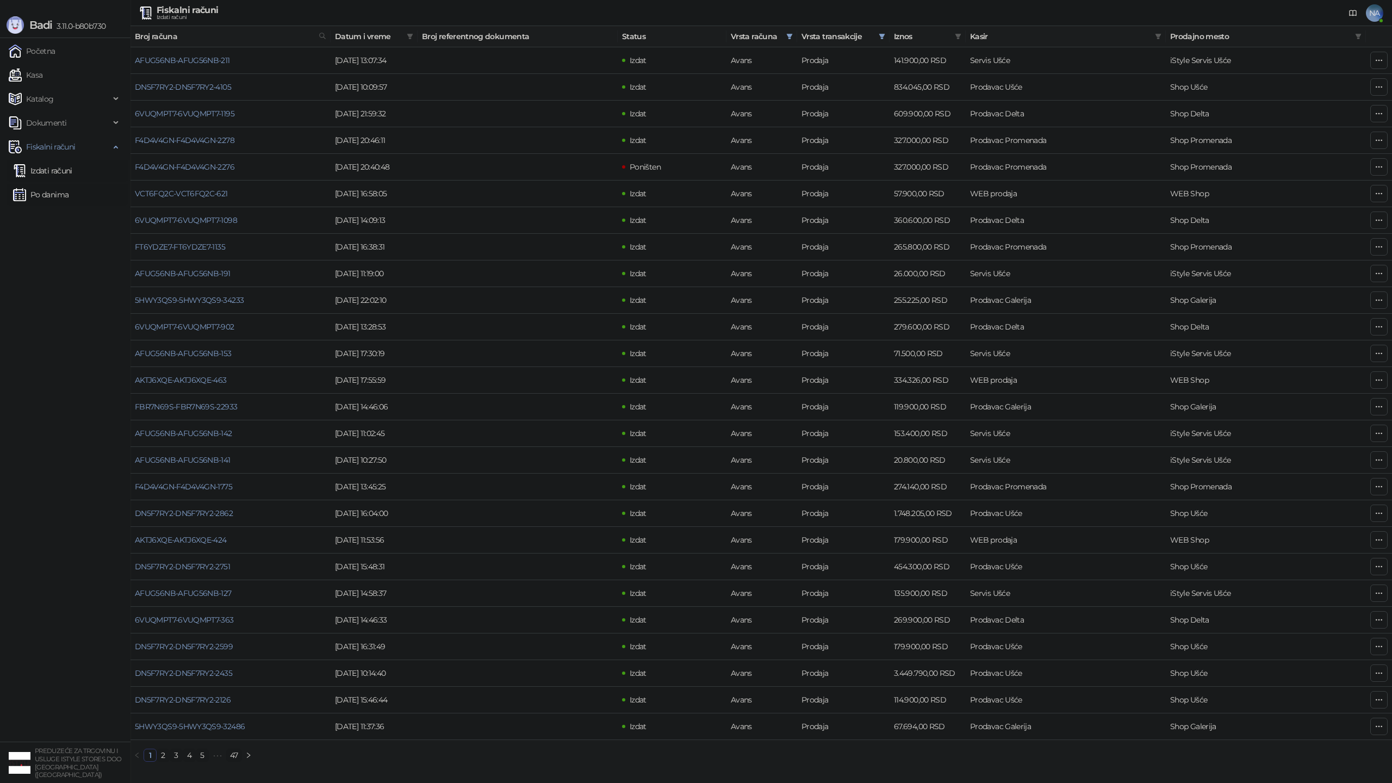
click at [66, 198] on link "Po danima" at bounding box center [40, 195] width 55 height 22
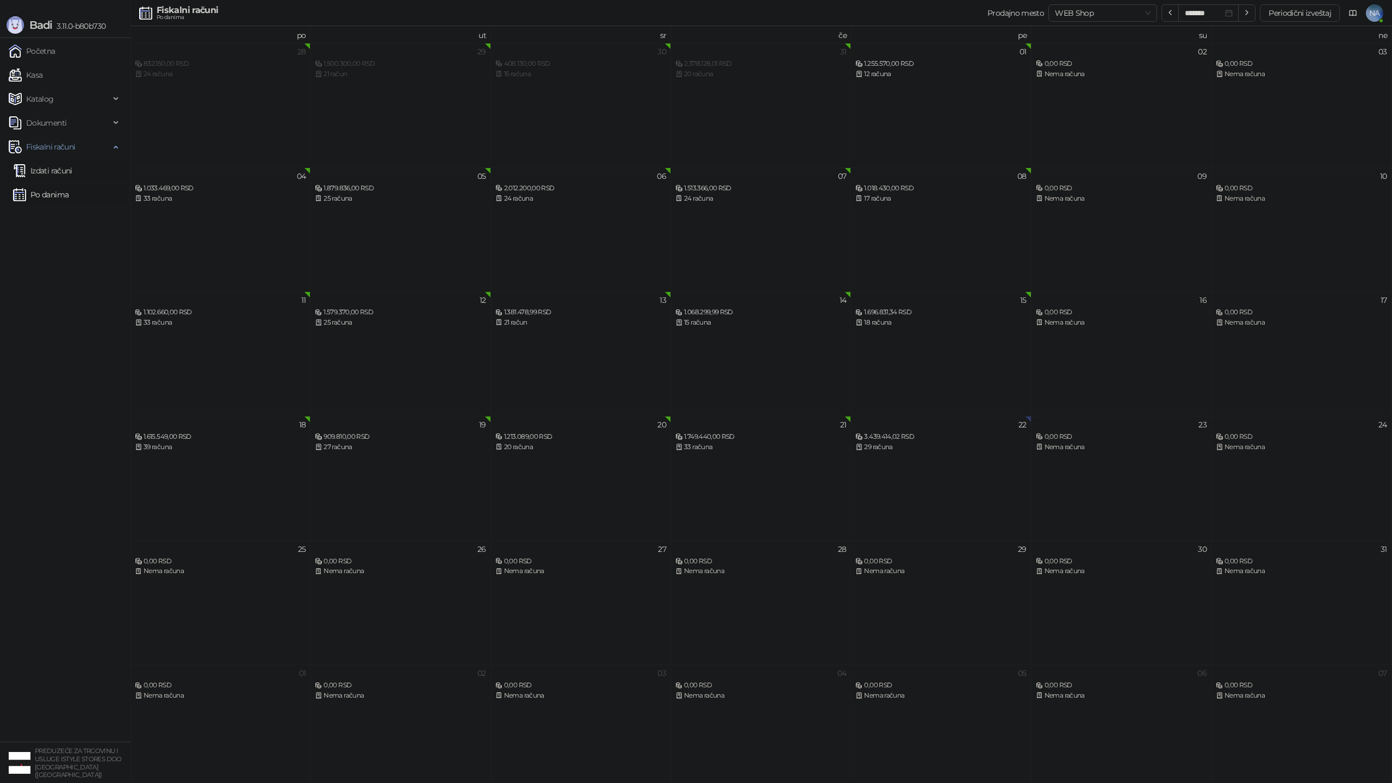
click at [63, 172] on link "Izdati računi" at bounding box center [42, 171] width 59 height 22
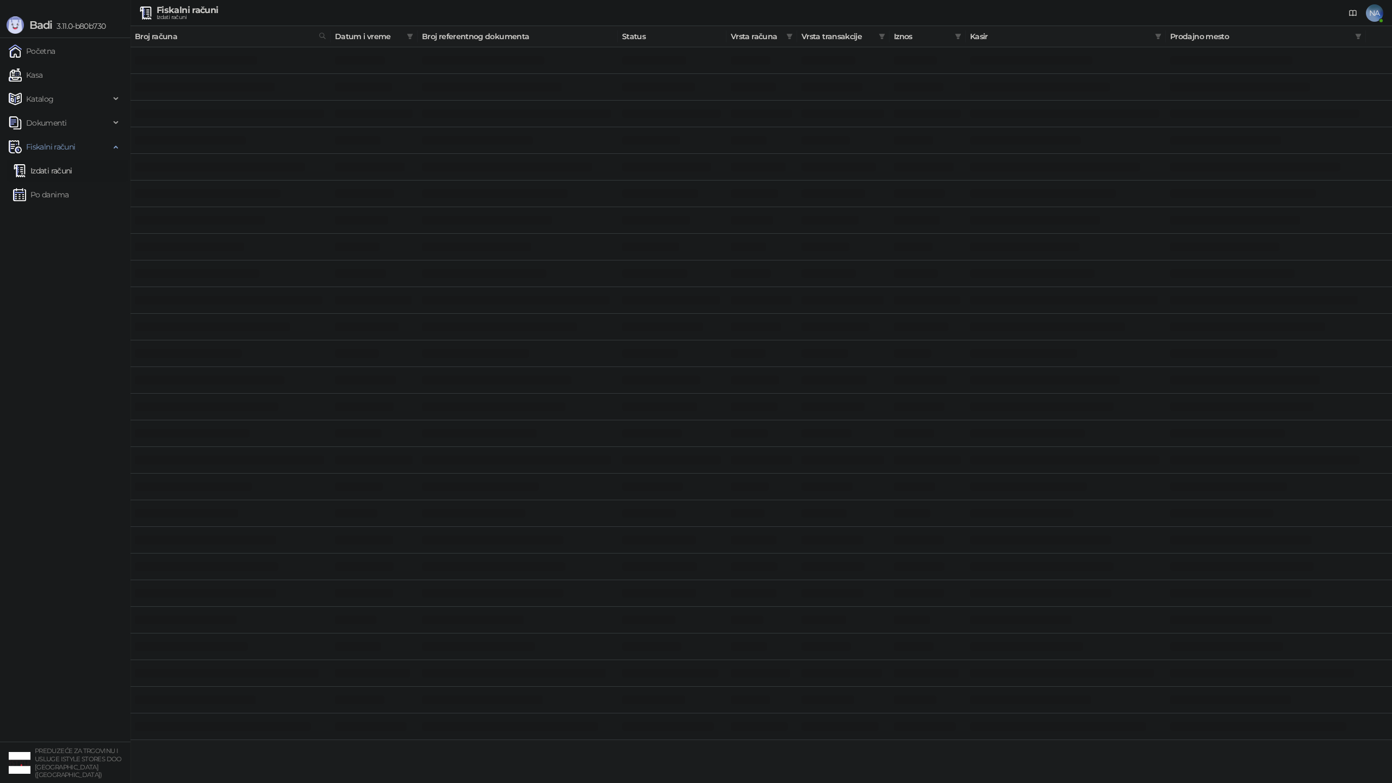
click at [61, 172] on link "Izdati računi" at bounding box center [42, 171] width 59 height 22
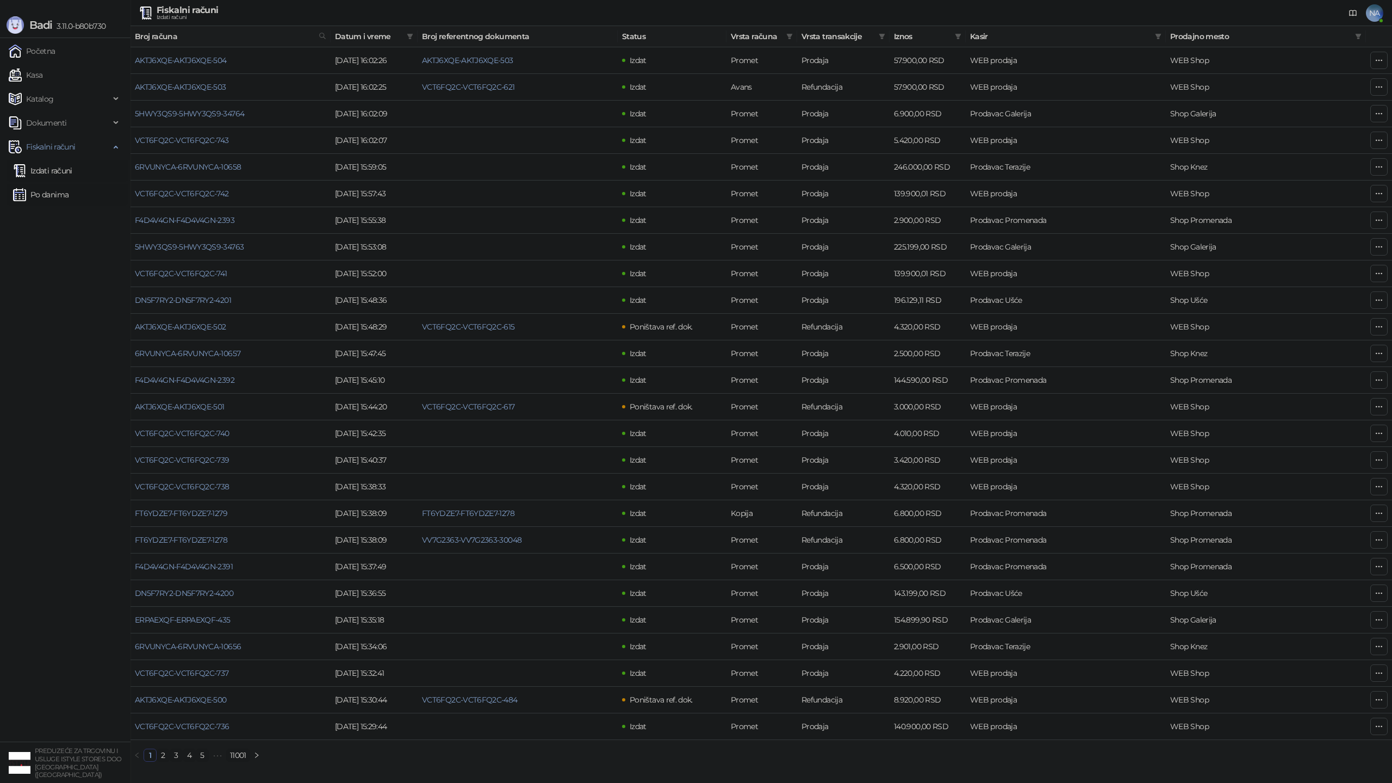
click at [59, 194] on link "Po danima" at bounding box center [40, 195] width 55 height 22
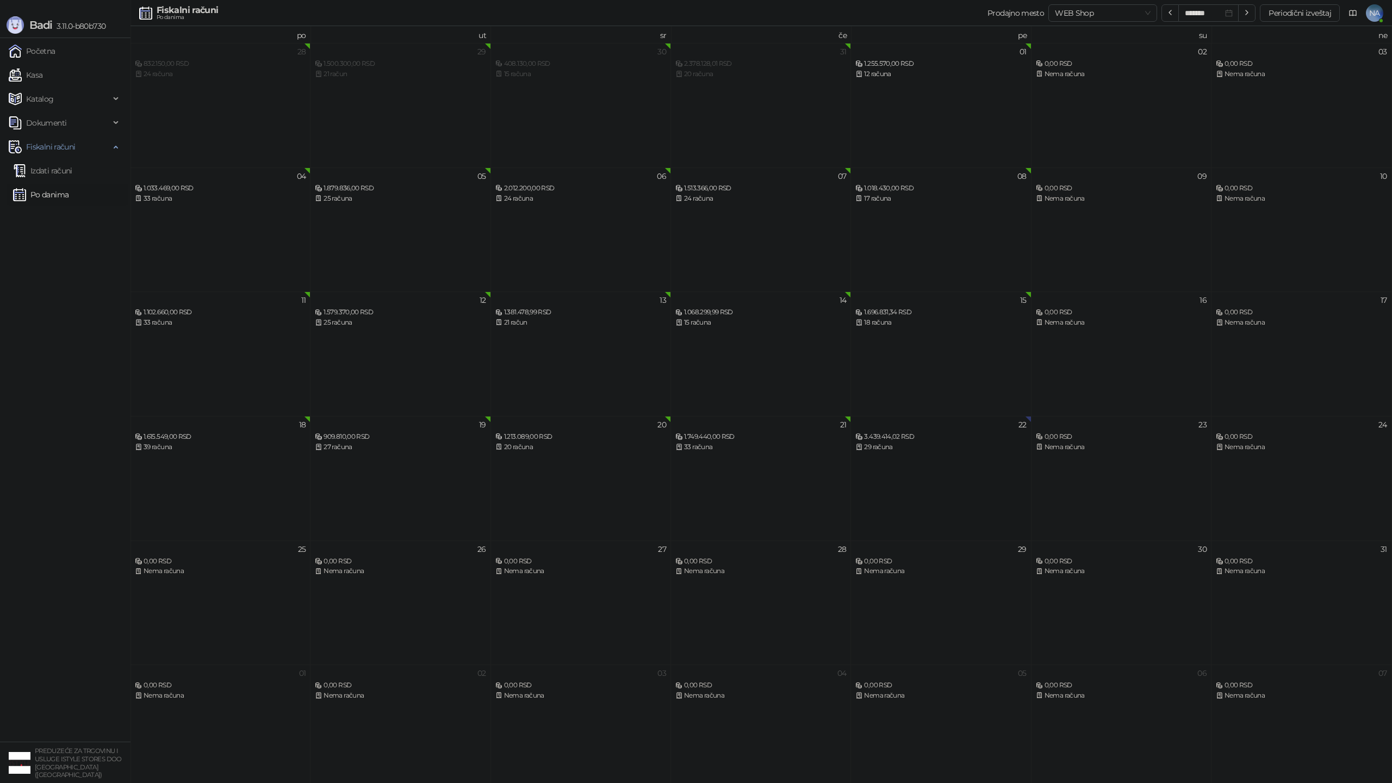
click at [895, 448] on div "29 računa" at bounding box center [940, 447] width 171 height 10
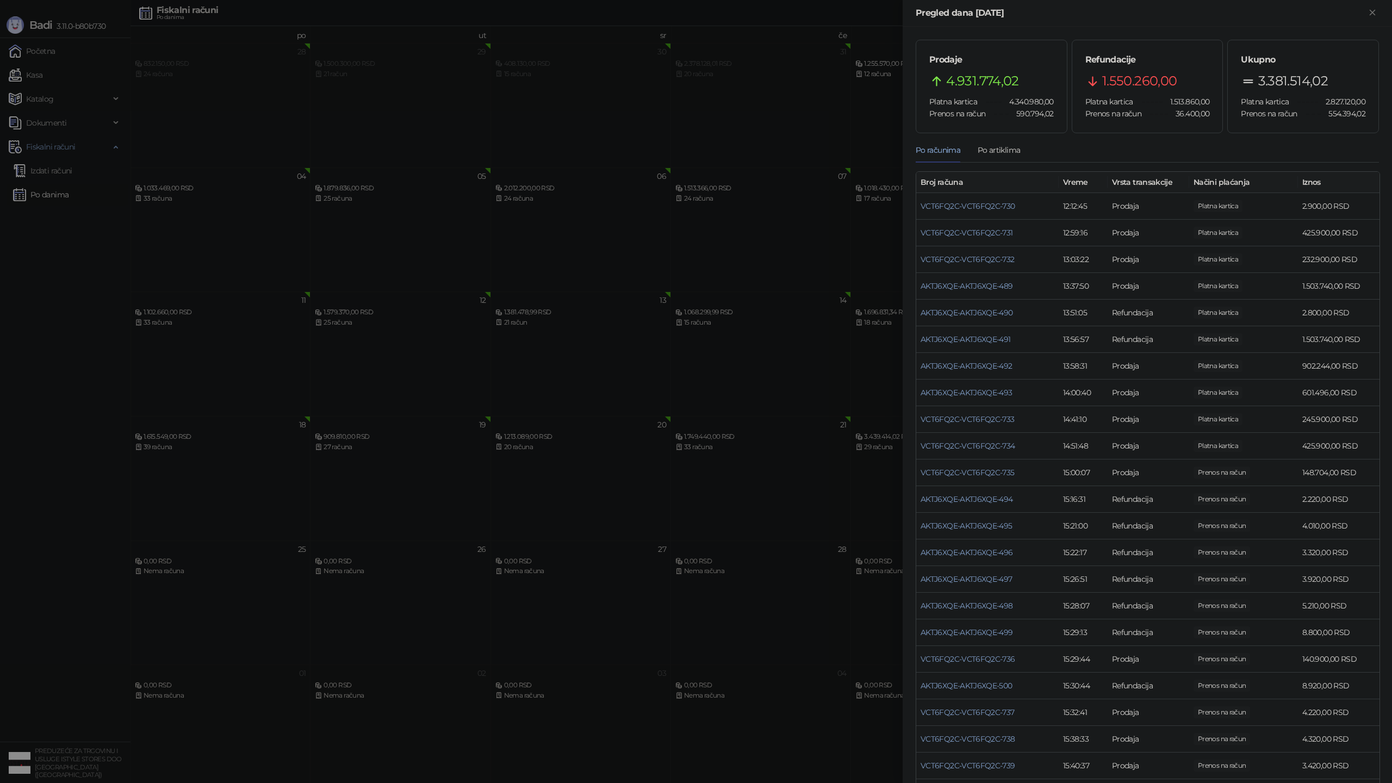
click at [113, 173] on div at bounding box center [696, 391] width 1392 height 783
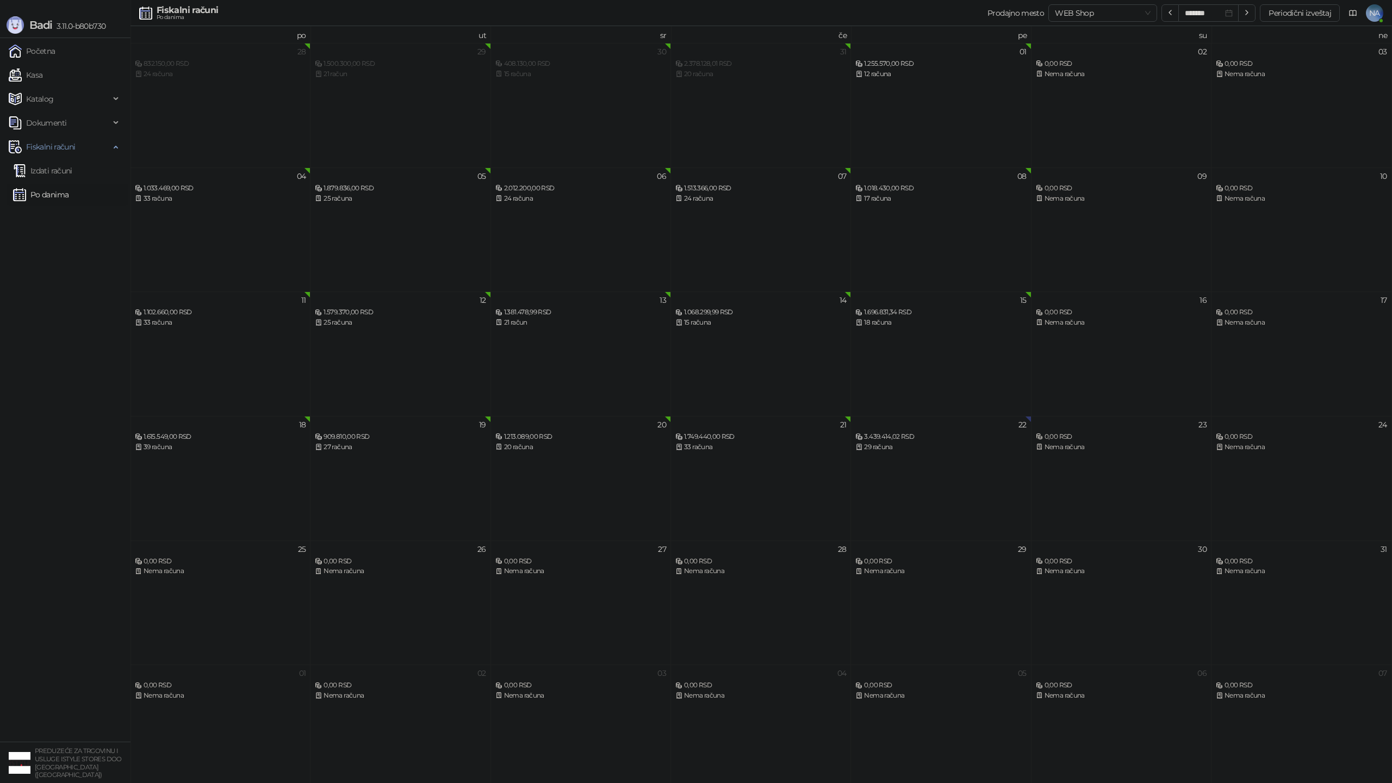
click at [23, 176] on img at bounding box center [19, 170] width 13 height 13
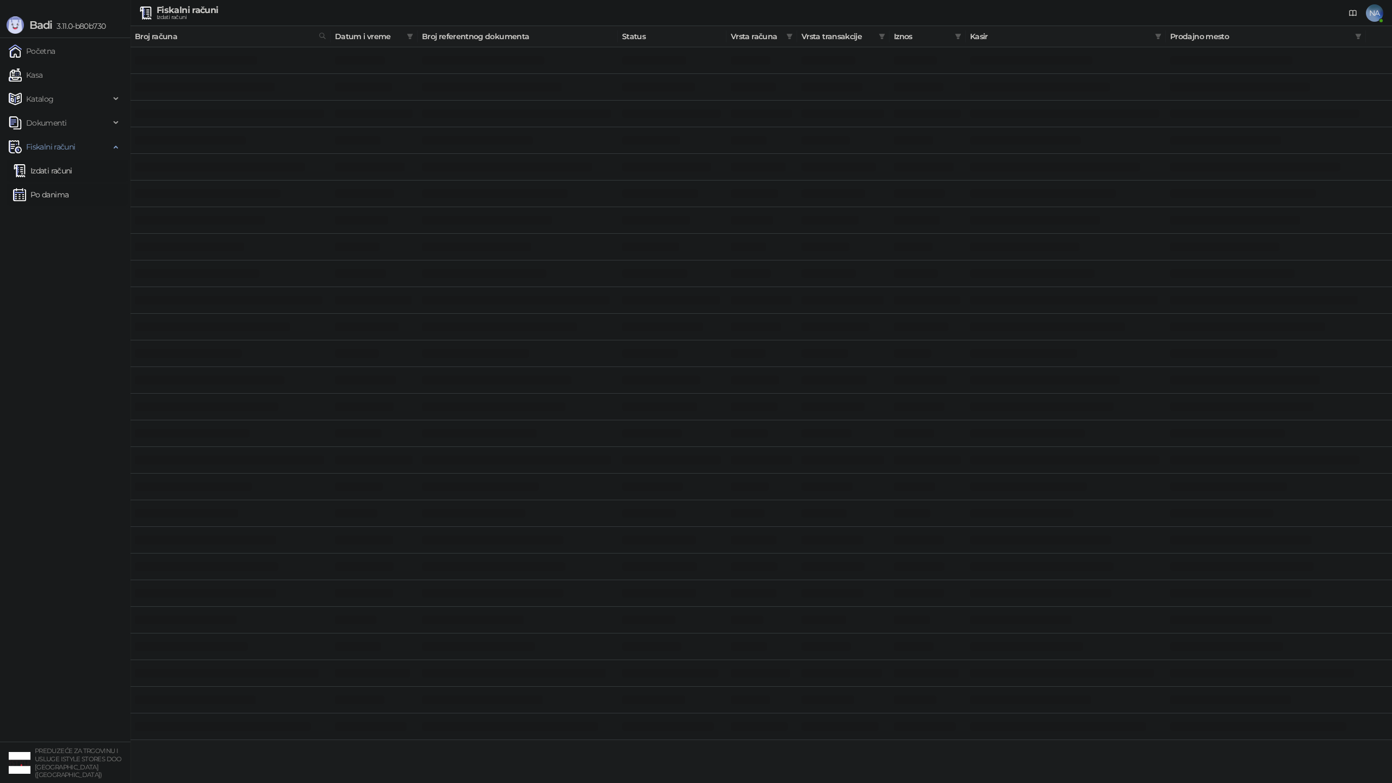
click at [47, 195] on link "Po danima" at bounding box center [40, 195] width 55 height 22
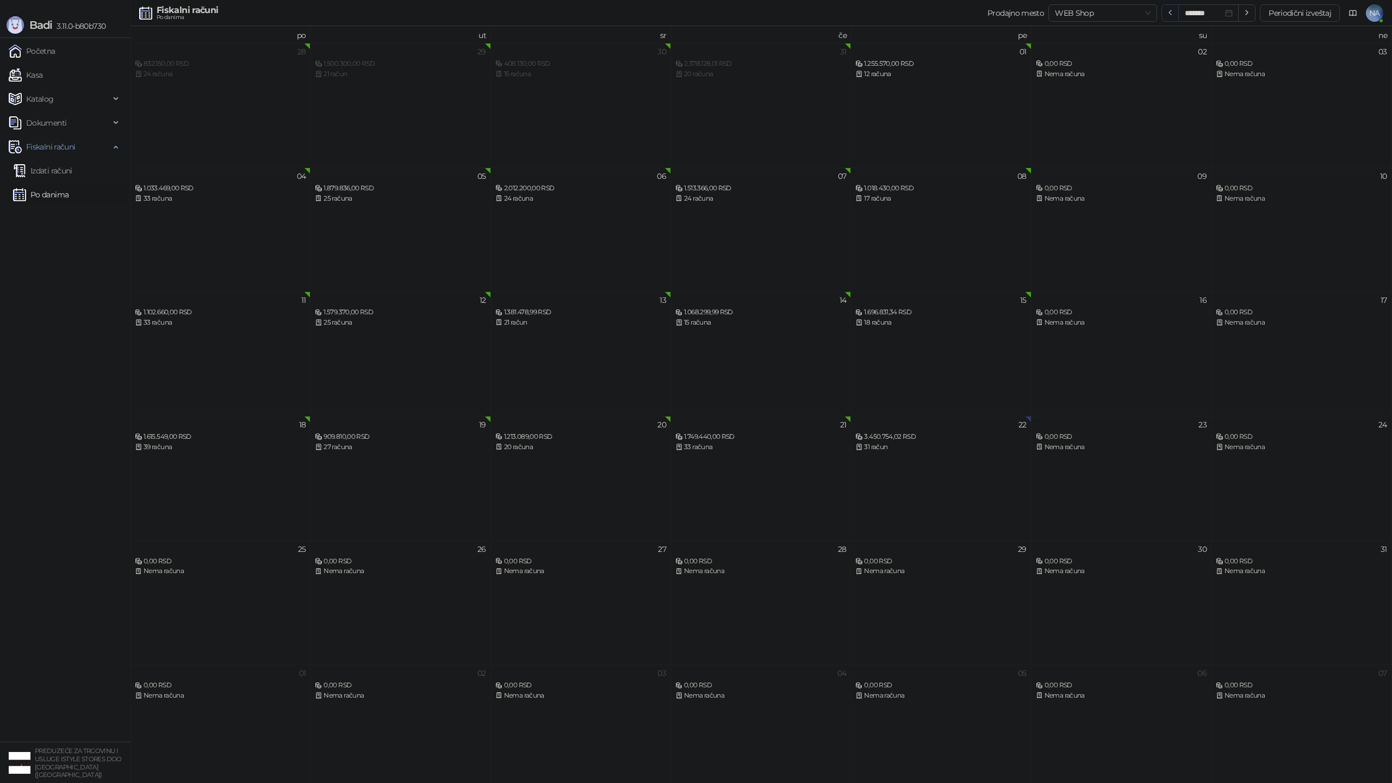
click at [1164, 14] on button "button" at bounding box center [1169, 12] width 17 height 17
click at [537, 567] on div "15 računa" at bounding box center [580, 571] width 171 height 10
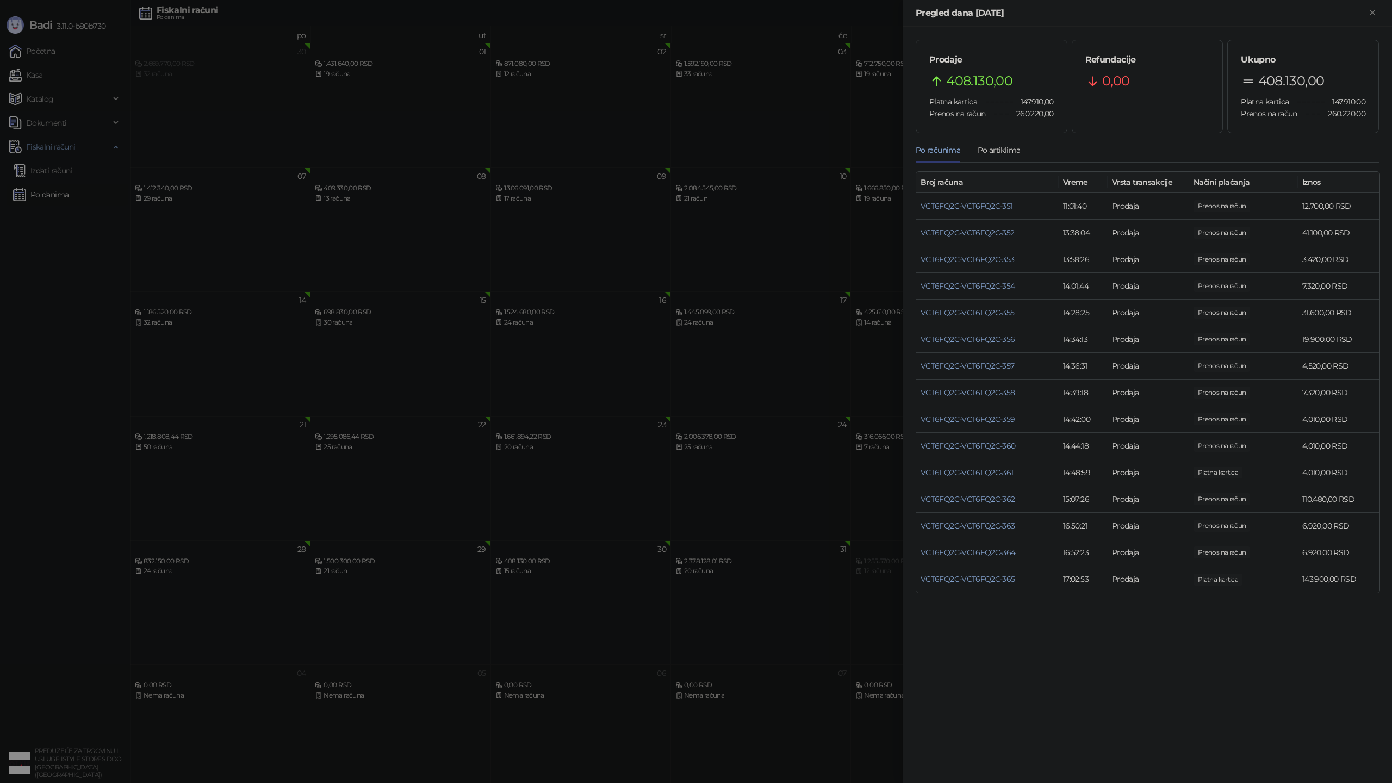
click at [417, 487] on div at bounding box center [696, 391] width 1392 height 783
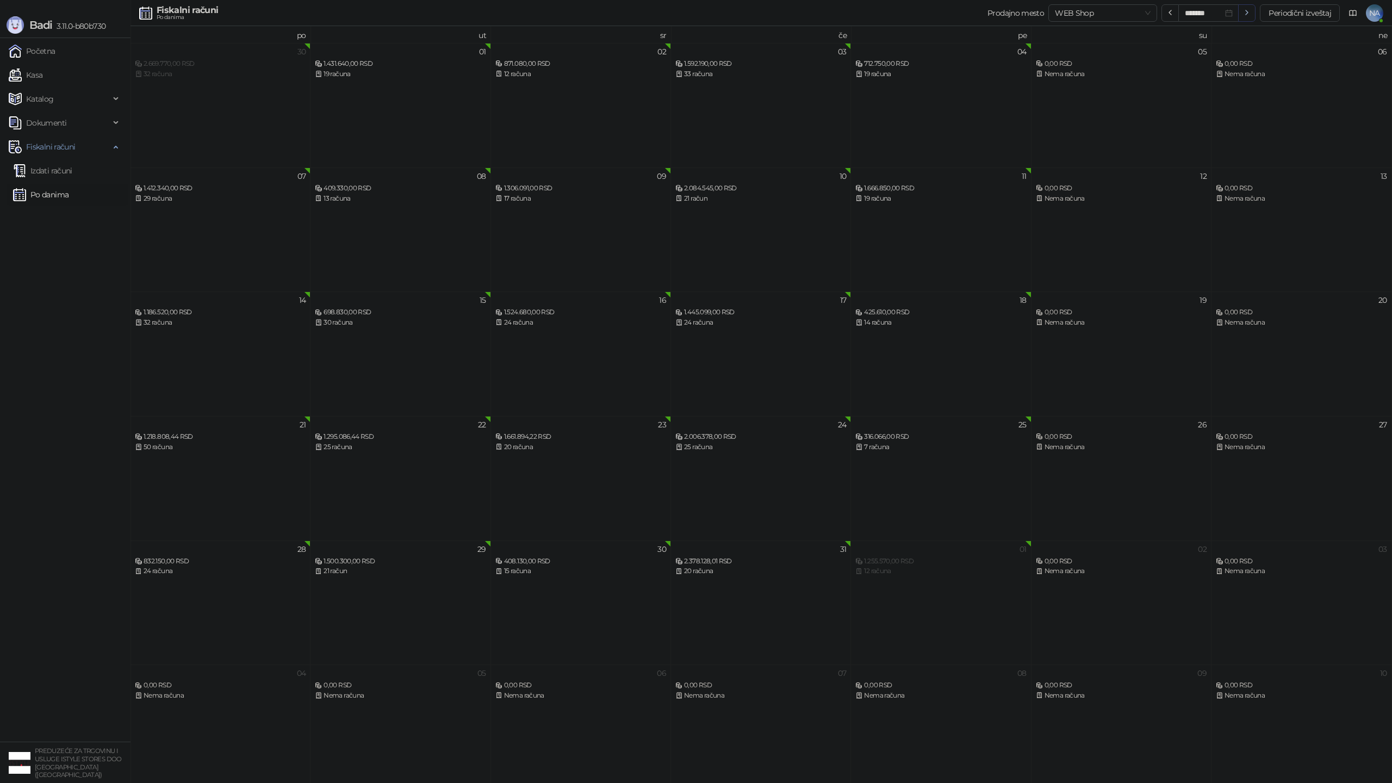
click at [1243, 9] on icon "button" at bounding box center [1246, 12] width 9 height 9
type input "*******"
click at [1300, 9] on button "Periodični izveštaj" at bounding box center [1299, 12] width 80 height 17
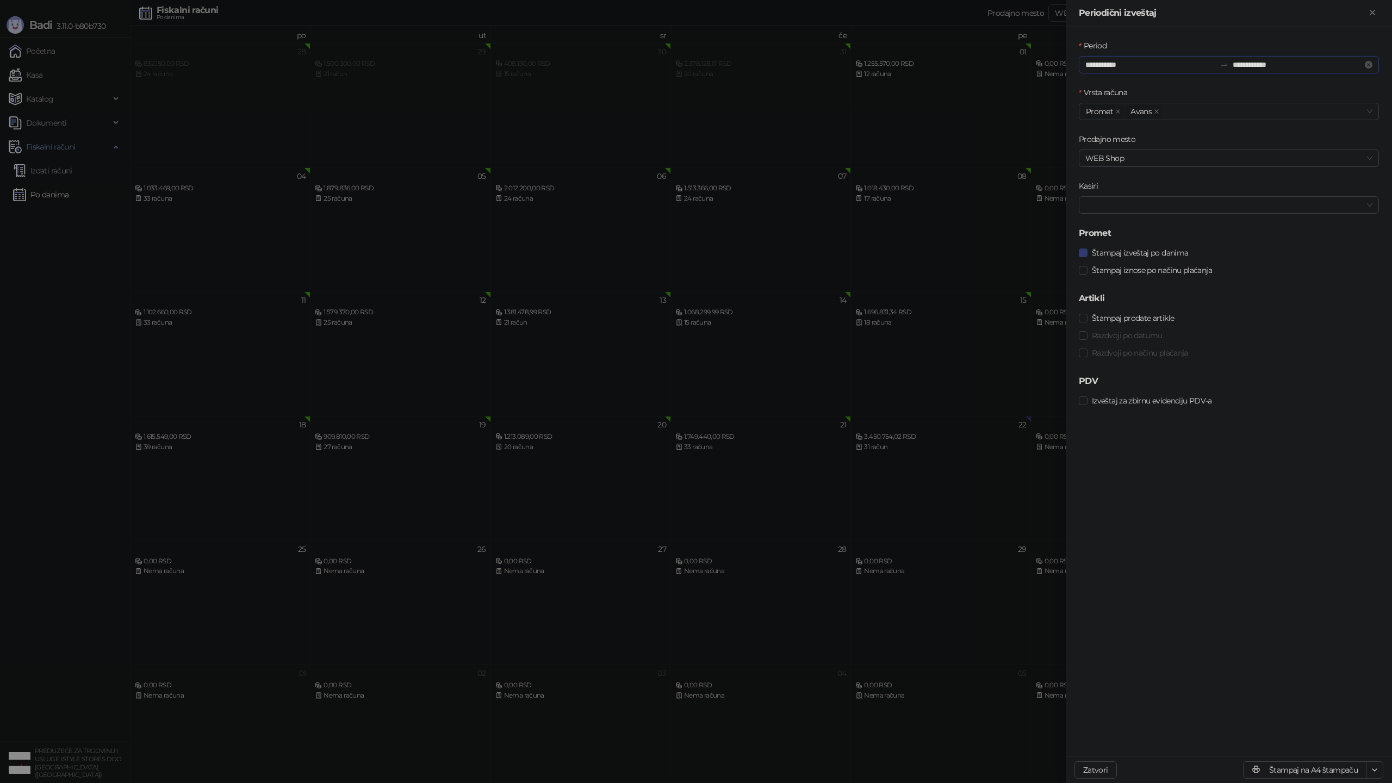
click at [1119, 65] on input "**********" at bounding box center [1150, 65] width 130 height 12
click at [1097, 95] on button "Prethodni mesec (PageUp)" at bounding box center [1101, 93] width 12 height 22
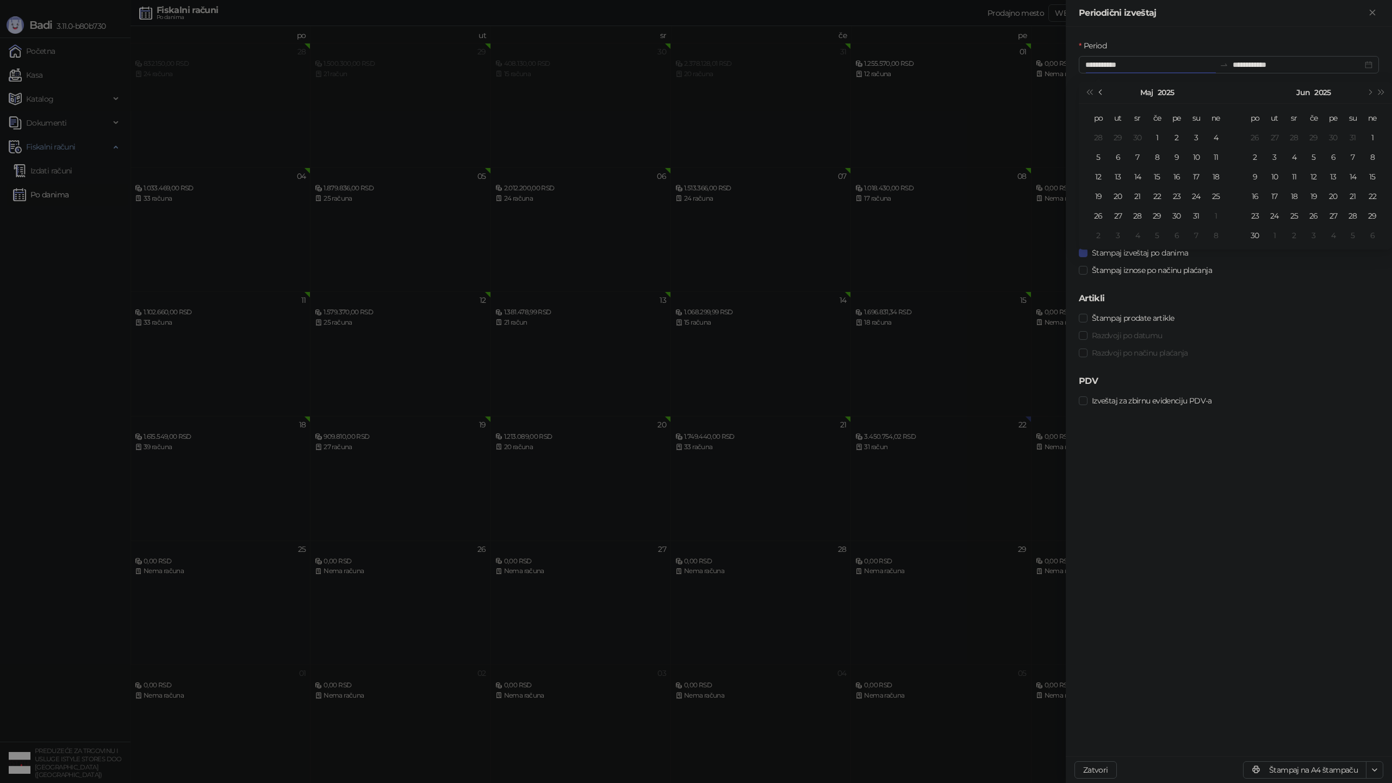
click at [1097, 95] on button "Prethodni mesec (PageUp)" at bounding box center [1101, 93] width 12 height 22
click at [1085, 95] on button "Prethodna godina (Control + left)" at bounding box center [1089, 93] width 12 height 22
type input "**********"
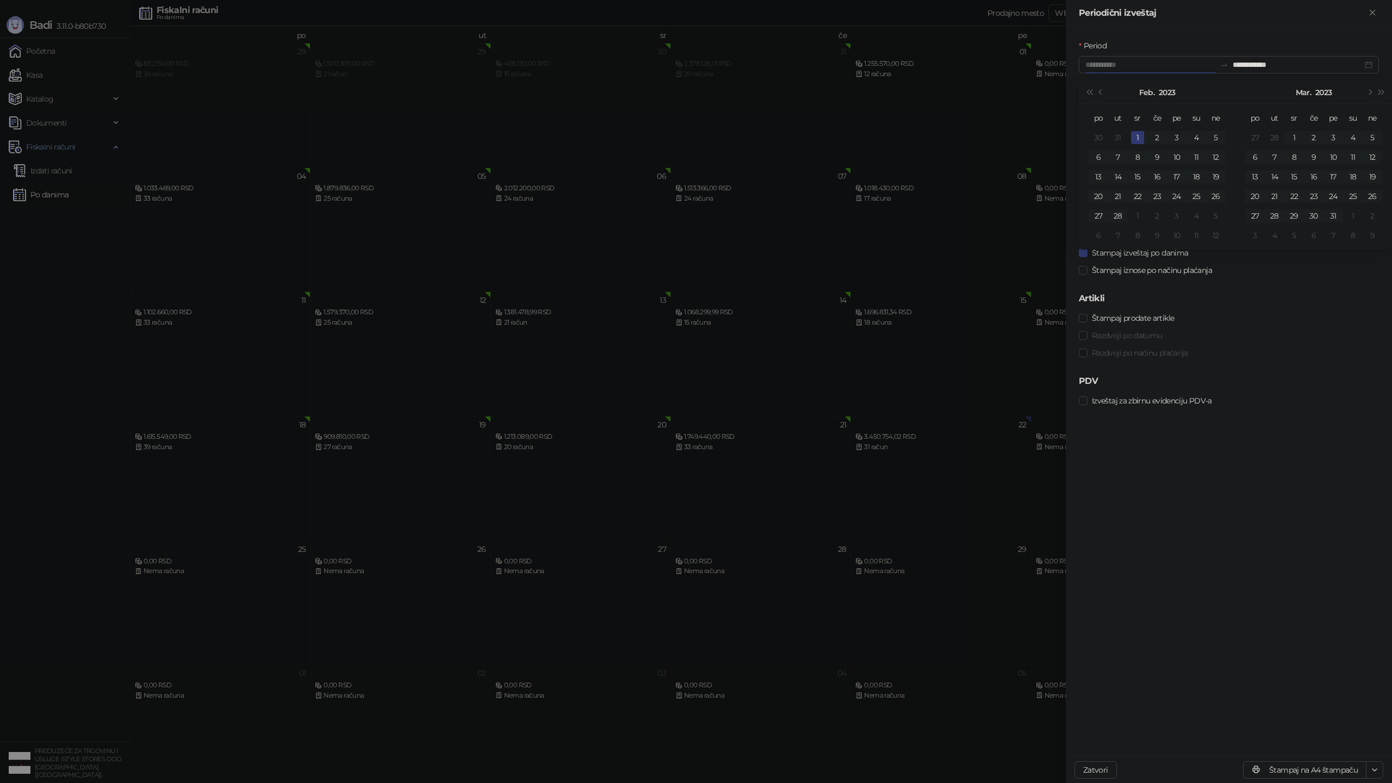
click at [1139, 135] on div "1" at bounding box center [1137, 137] width 13 height 13
type input "**********"
click at [1370, 70] on div "**********" at bounding box center [1228, 64] width 300 height 17
click at [1339, 67] on input "**********" at bounding box center [1297, 65] width 130 height 12
click at [1360, 748] on span "Preuzmi u XLSX formatu" at bounding box center [1331, 748] width 86 height 12
